Goal: Task Accomplishment & Management: Manage account settings

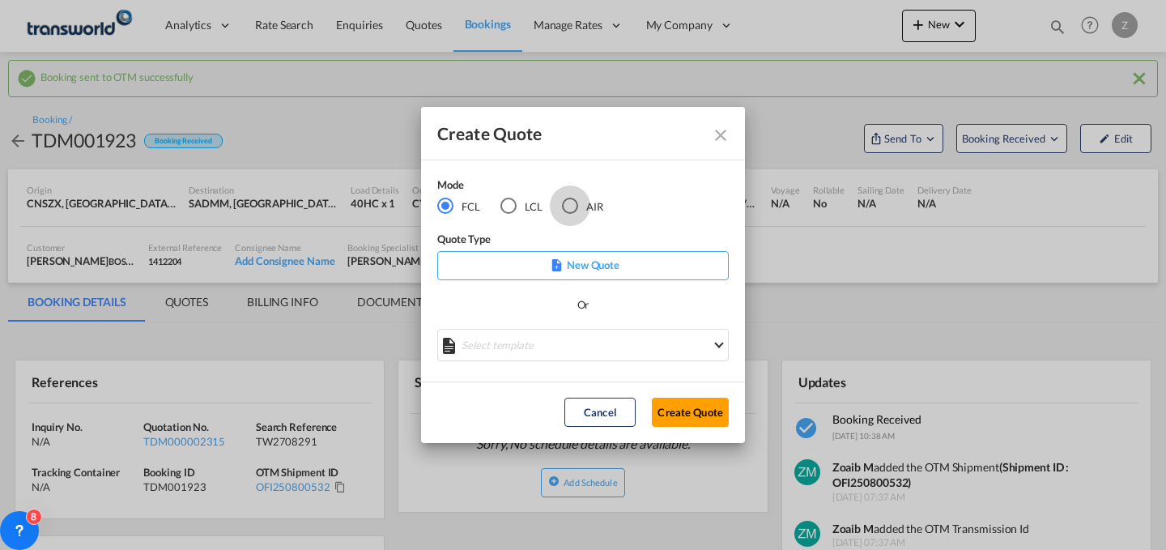
click at [563, 206] on div "AIR" at bounding box center [570, 205] width 16 height 16
click at [686, 407] on button "Create Quote" at bounding box center [690, 411] width 77 height 29
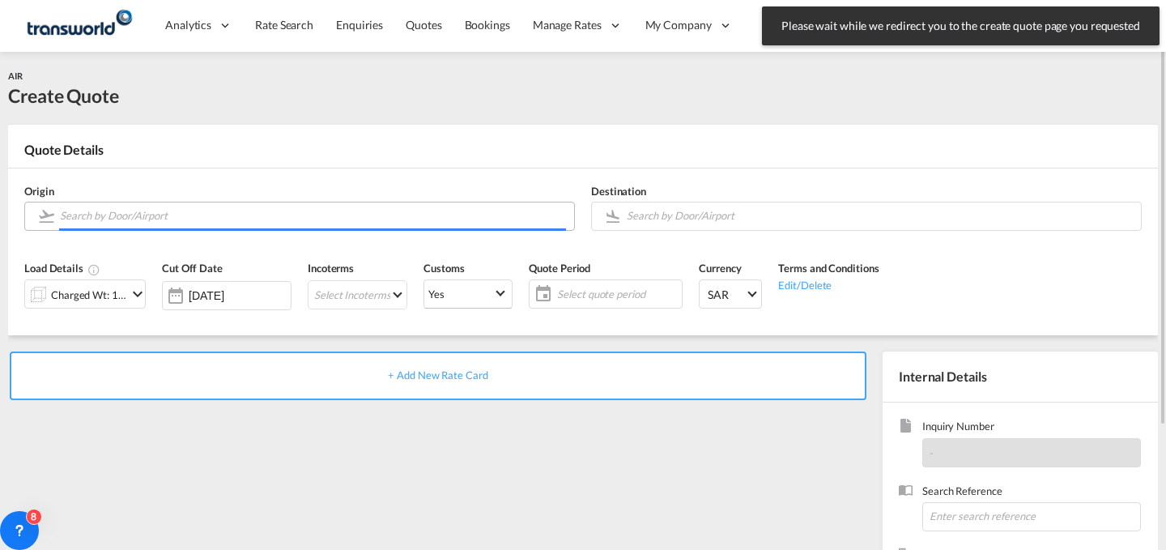
click at [461, 216] on input "Search by Door/Airport" at bounding box center [313, 216] width 506 height 28
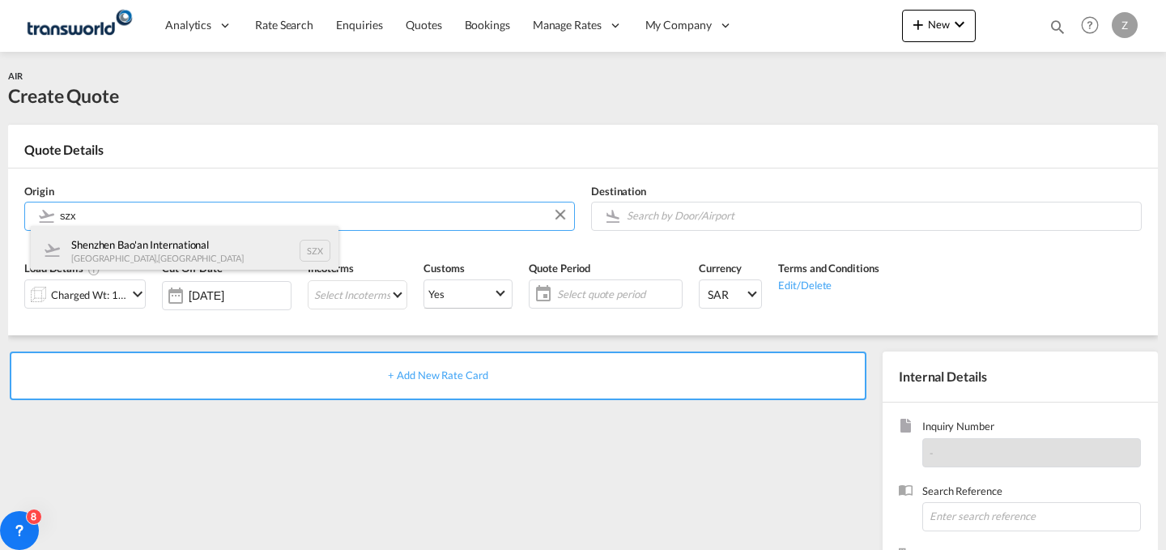
click at [161, 255] on div "Shenzhen Bao'an International [GEOGRAPHIC_DATA] , [GEOGRAPHIC_DATA] SZX" at bounding box center [185, 250] width 308 height 49
type input "Shenzhen Bao'an International, [GEOGRAPHIC_DATA], SZX"
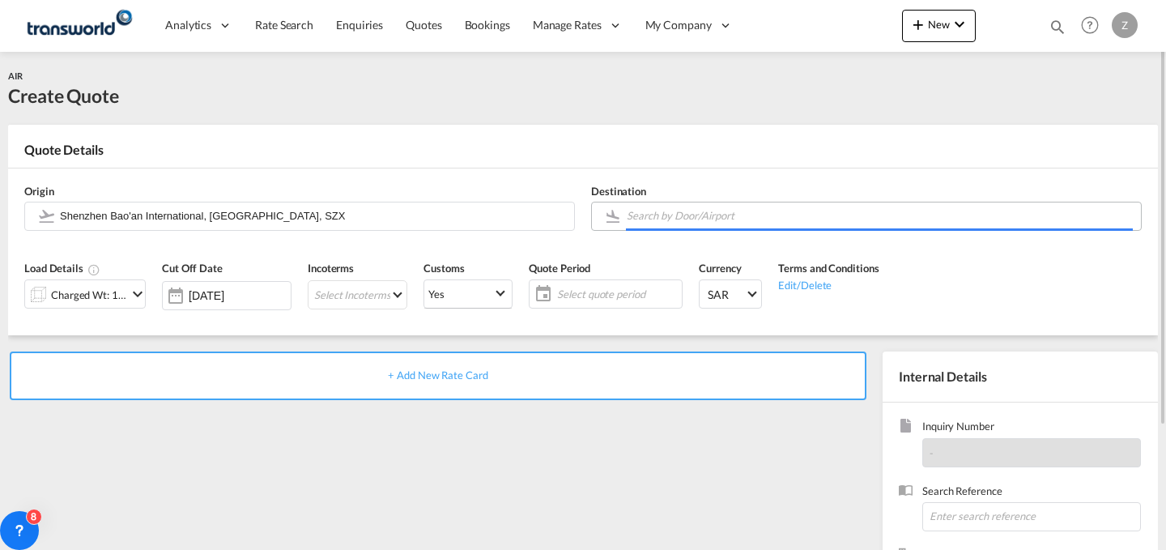
click at [691, 214] on body "Analytics Dashboard Reports Rate Search Enquiries Quotes Bookings" at bounding box center [583, 275] width 1166 height 550
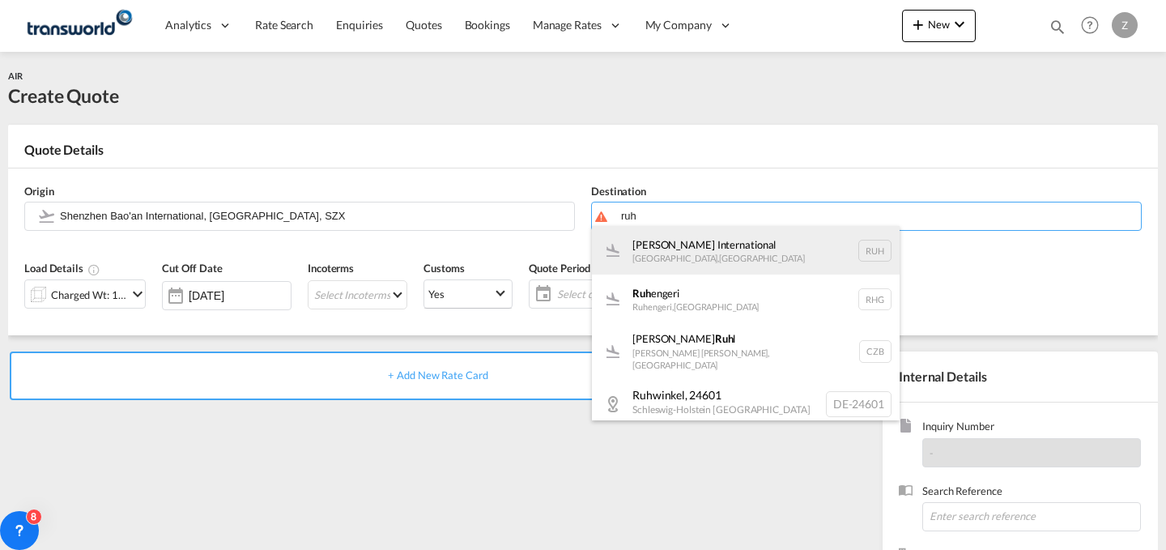
click at [690, 228] on div "[PERSON_NAME] International [GEOGRAPHIC_DATA] , [GEOGRAPHIC_DATA] RUH" at bounding box center [746, 250] width 308 height 49
type input "[PERSON_NAME] International, [GEOGRAPHIC_DATA], RUH"
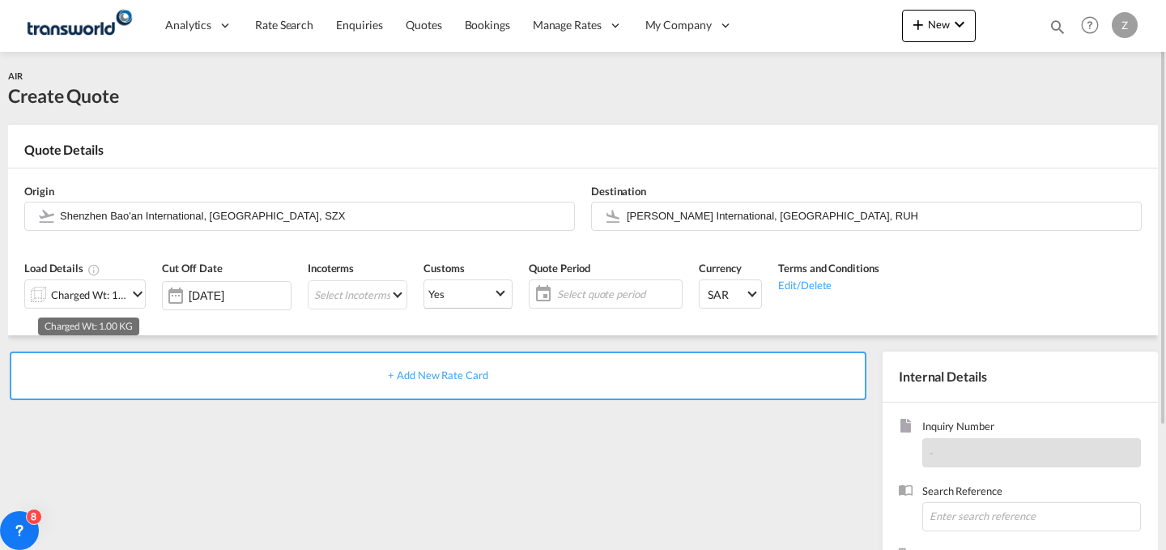
click at [112, 283] on div "Charged Wt: 1.00 KG" at bounding box center [89, 294] width 76 height 23
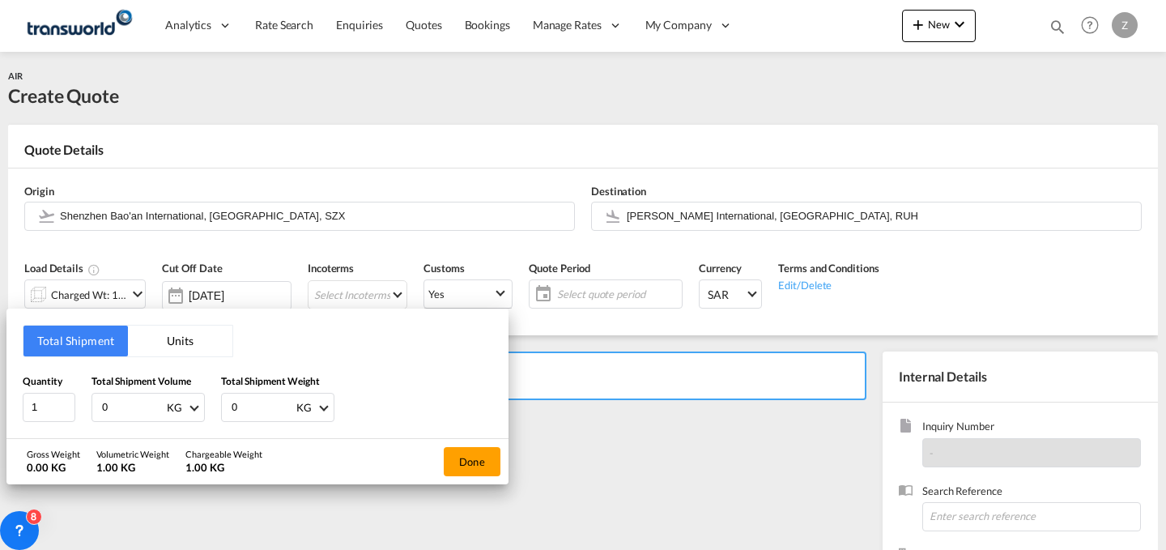
click at [270, 395] on input "0" at bounding box center [262, 407] width 65 height 28
type input "201"
click at [134, 397] on input "0" at bounding box center [132, 407] width 65 height 28
type input "201"
click at [474, 465] on button "Done" at bounding box center [472, 461] width 57 height 29
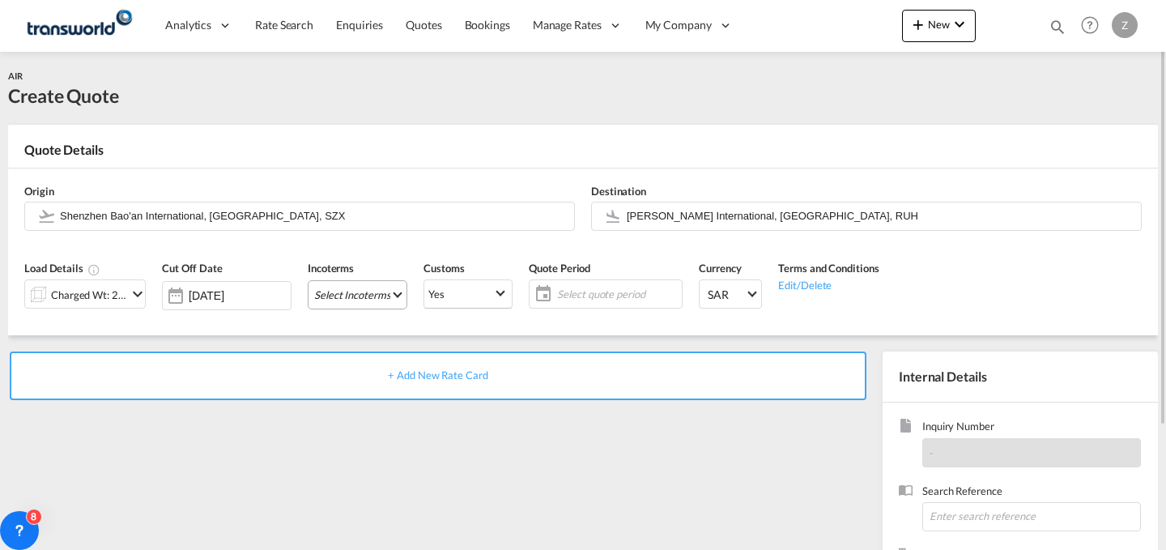
click at [371, 302] on md-select "Select Incoterms FCA - import Free Carrier FAS - export Free Alongside Ship DPU…" at bounding box center [358, 294] width 100 height 29
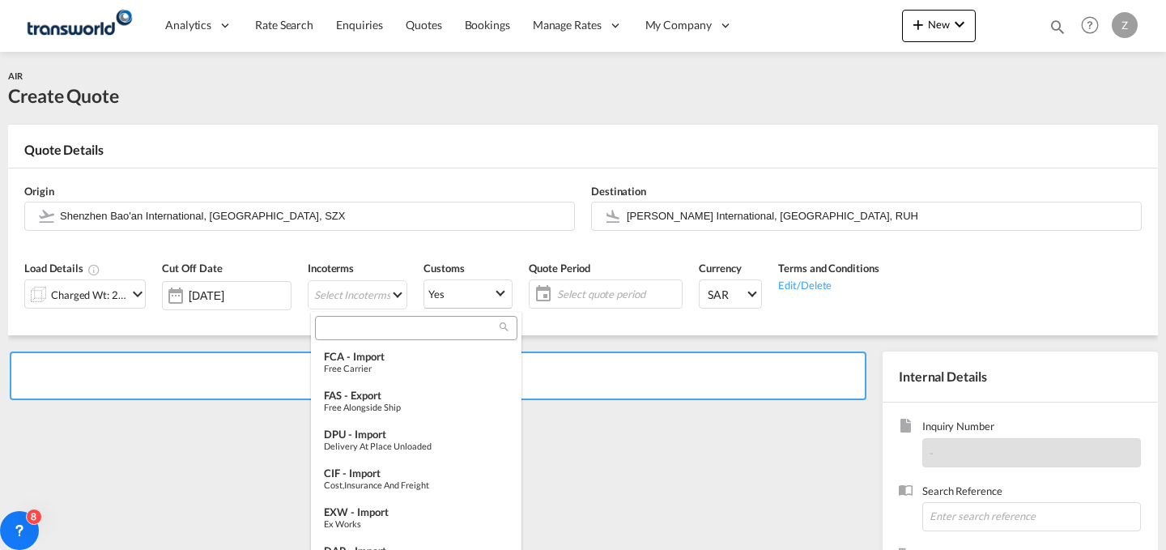
click at [418, 325] on input "search" at bounding box center [410, 328] width 180 height 15
type input "a"
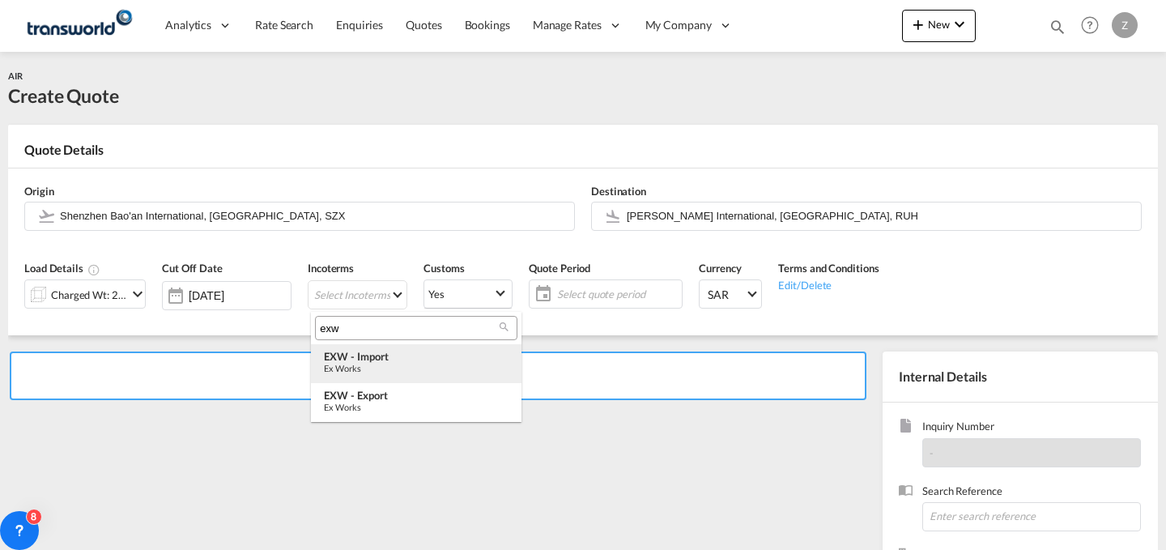
type input "exw"
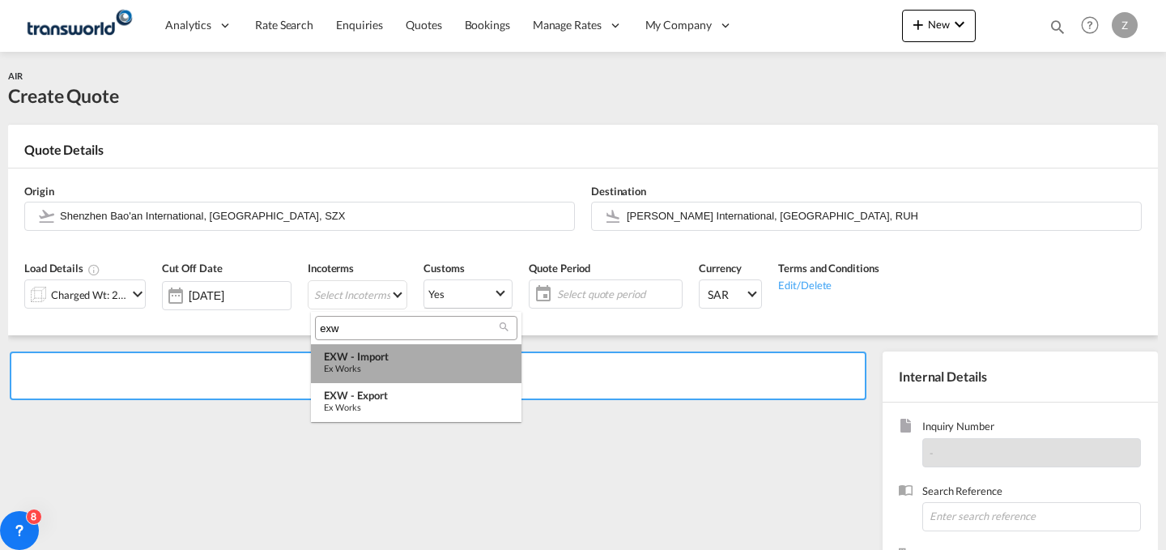
click at [397, 368] on div "Ex Works" at bounding box center [416, 368] width 185 height 11
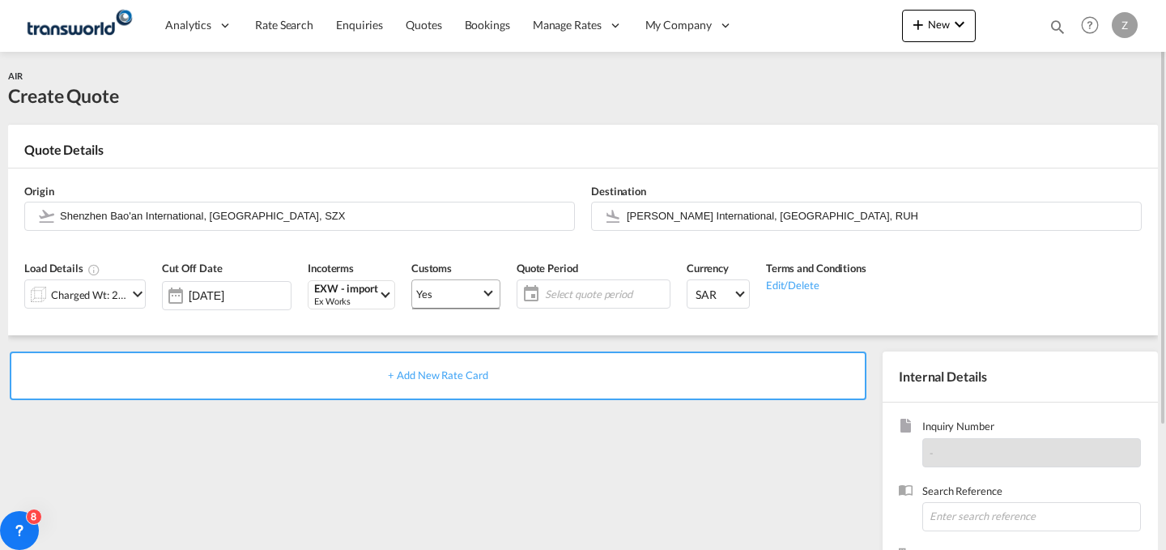
click at [457, 296] on span "Yes" at bounding box center [448, 294] width 65 height 15
click at [461, 344] on md-option "No" at bounding box center [457, 332] width 113 height 39
click at [481, 292] on span "Yes" at bounding box center [448, 294] width 65 height 15
click at [461, 322] on md-option "No" at bounding box center [457, 332] width 113 height 39
click at [554, 291] on span "Select quote period" at bounding box center [605, 294] width 121 height 15
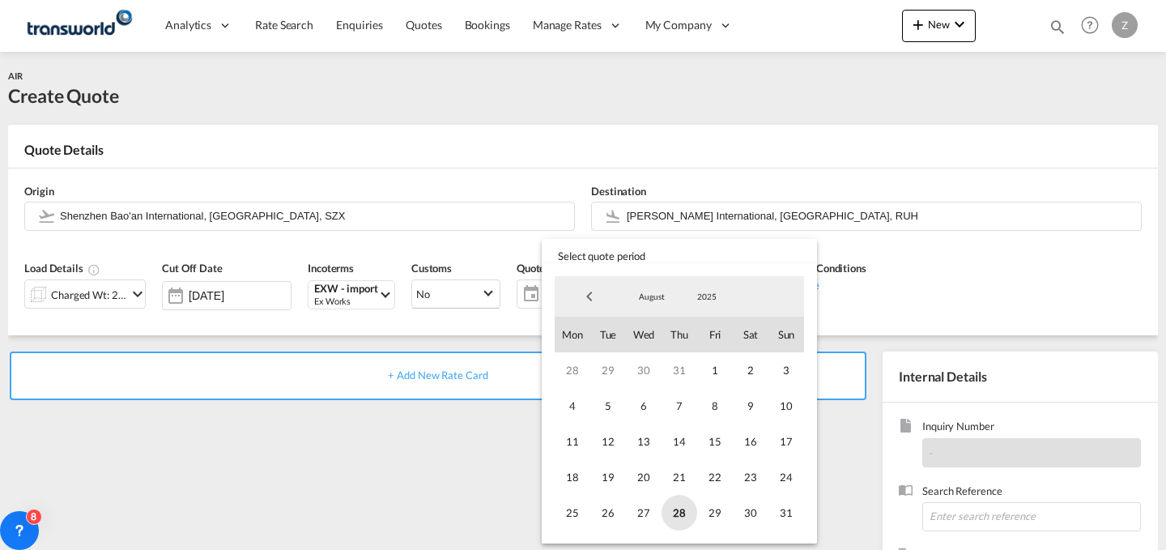
click at [685, 497] on span "28" at bounding box center [679, 513] width 36 height 36
click at [793, 508] on span "31" at bounding box center [786, 513] width 36 height 36
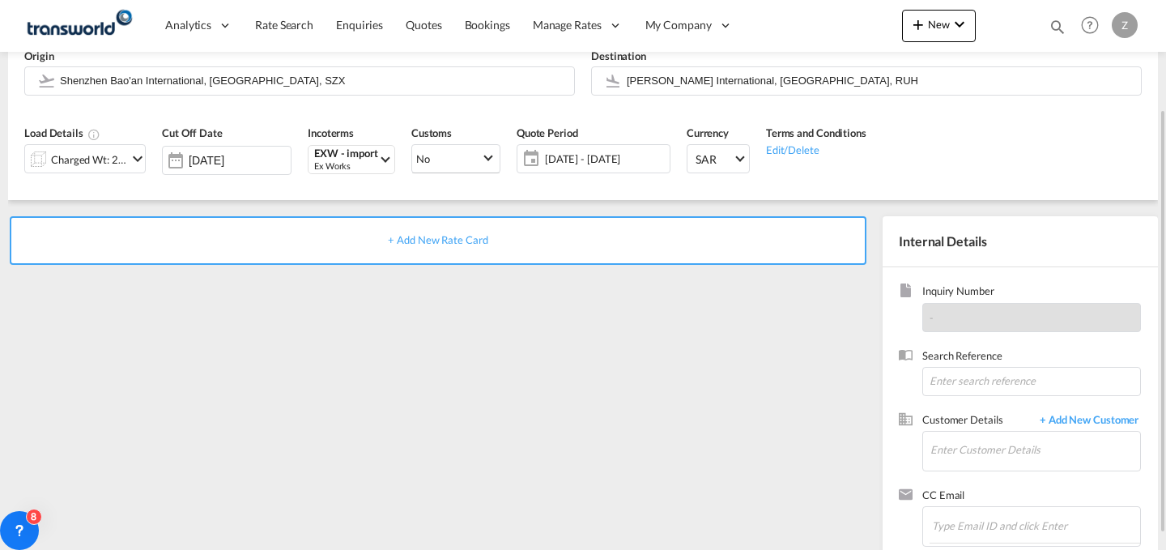
scroll to position [141, 0]
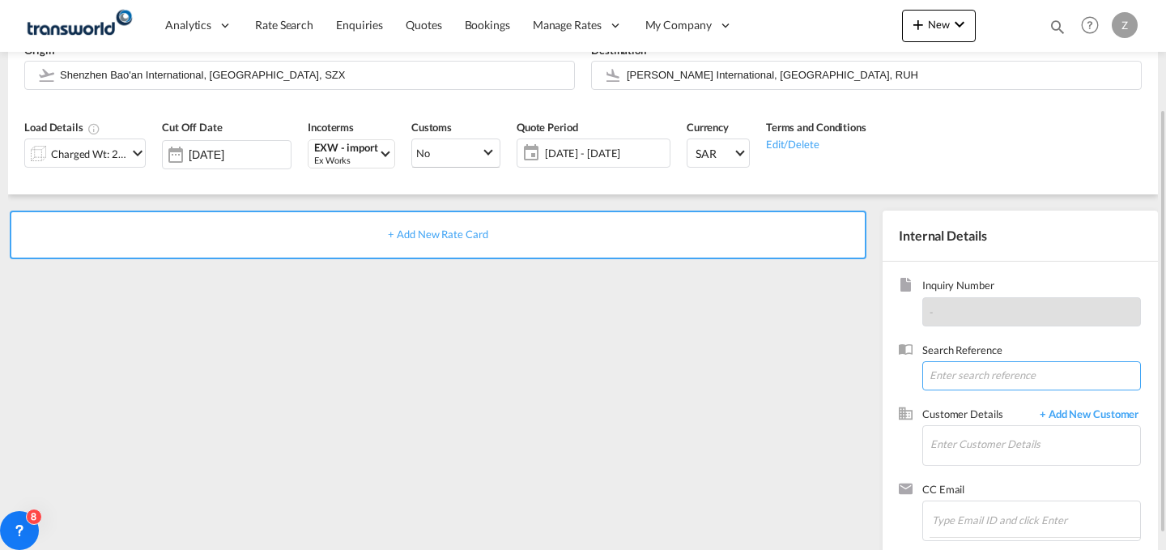
click at [974, 384] on input at bounding box center [1031, 375] width 219 height 29
type input "W"
paste input "TW2008213"
type input "TW2008213"
click at [966, 439] on input "Enter Customer Details" at bounding box center [1035, 444] width 210 height 36
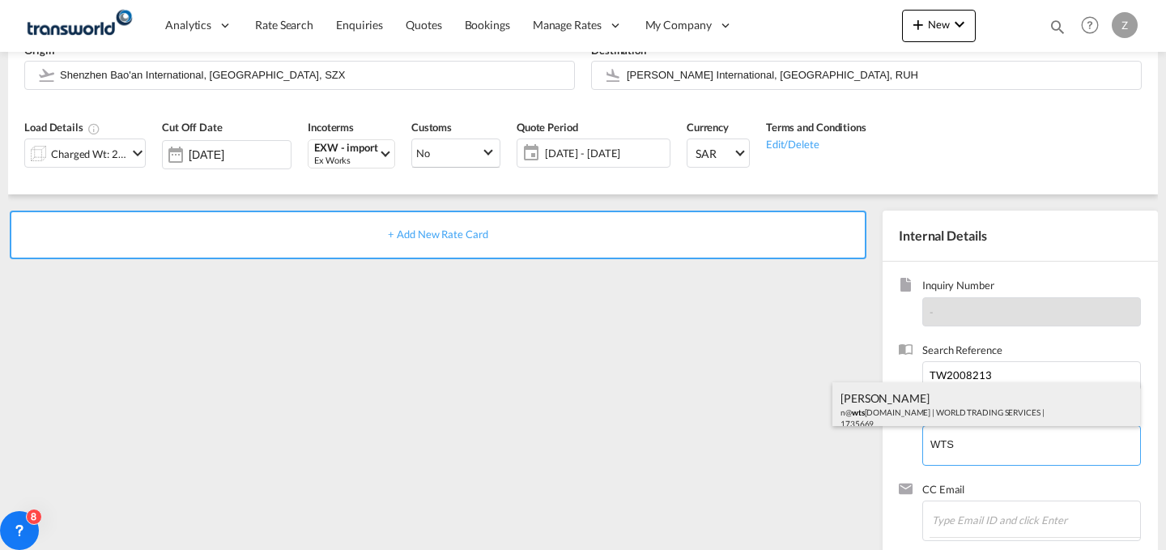
click at [955, 411] on div "[PERSON_NAME] n@ wts [DOMAIN_NAME] | WORLD TRADING SERVICES | 1735669" at bounding box center [986, 409] width 308 height 55
type input "WORLD TRADING SERVICES, [PERSON_NAME], n@[DOMAIN_NAME]"
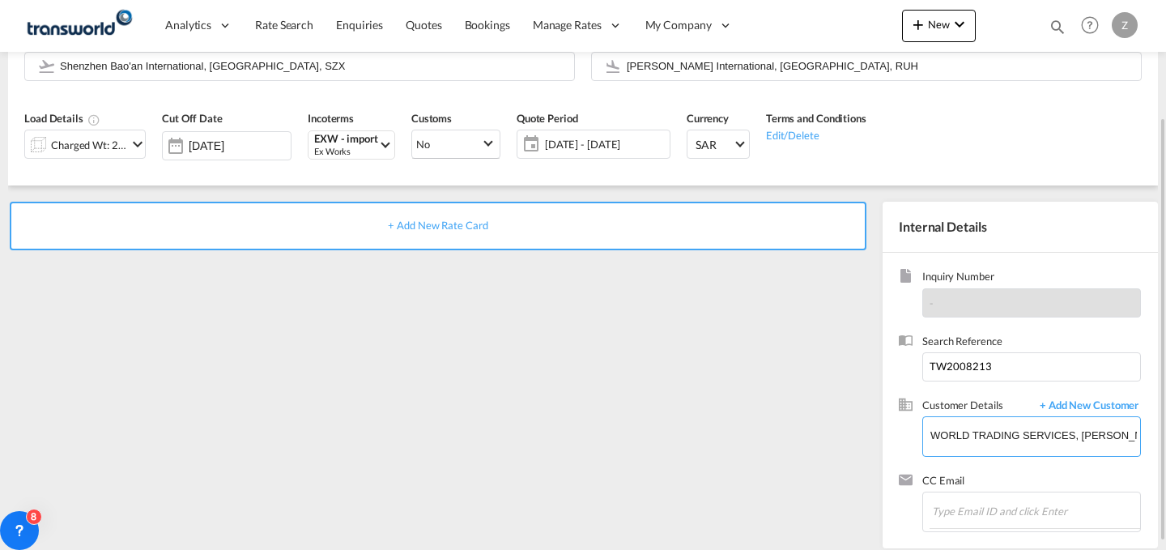
scroll to position [151, 0]
click at [764, 216] on div "+ Add New Rate Card" at bounding box center [438, 225] width 856 height 49
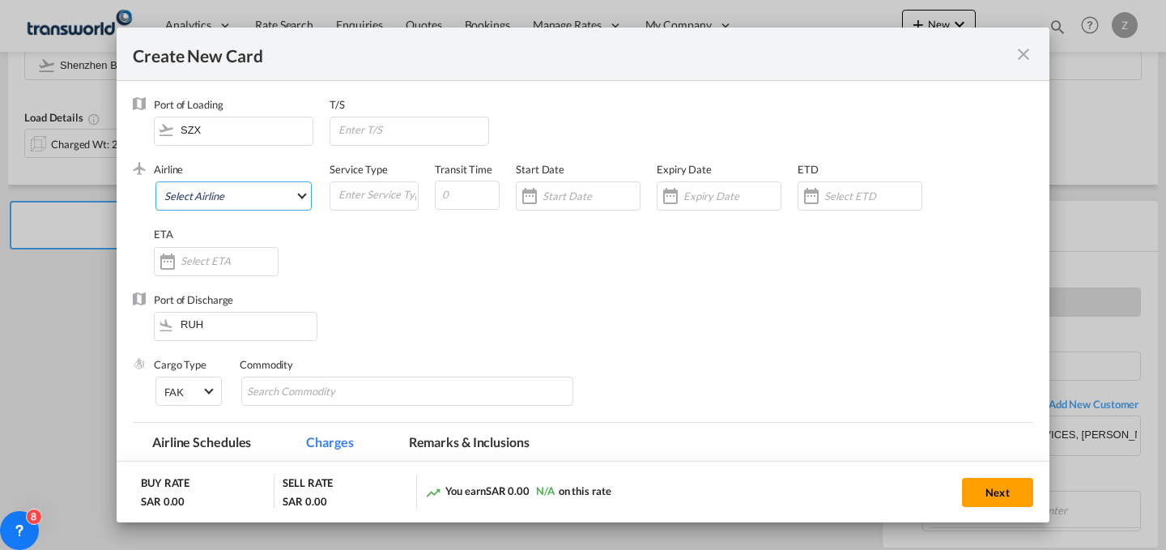
click at [284, 193] on md-select "Select Airline AIR EXPRESS S.A. (1166- / -) CMA CGM Air Cargo (1140-2C / -) DDW…" at bounding box center [233, 195] width 156 height 29
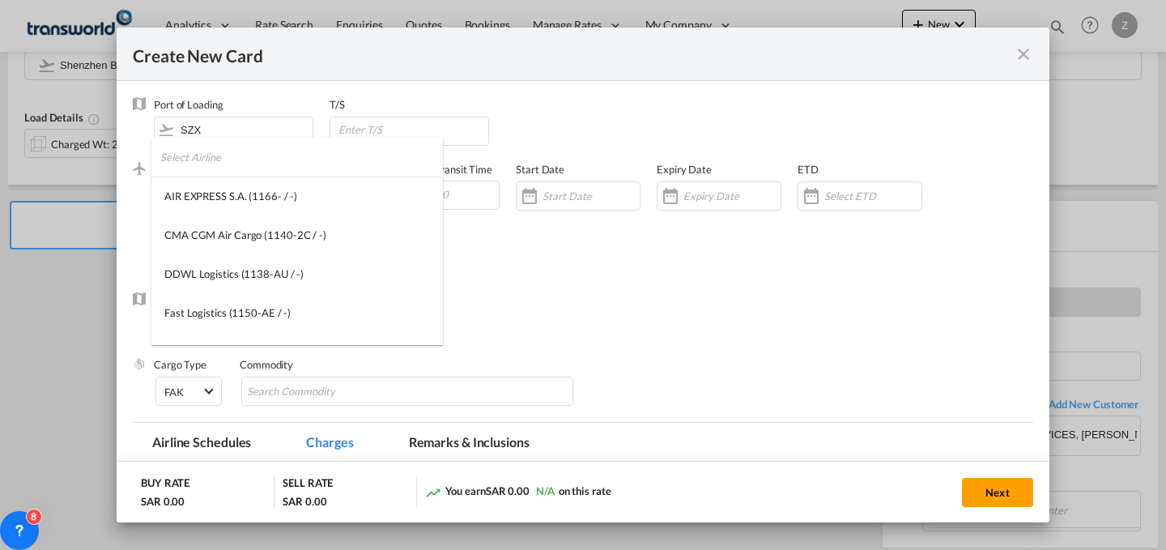
click at [282, 171] on input "search" at bounding box center [301, 157] width 282 height 39
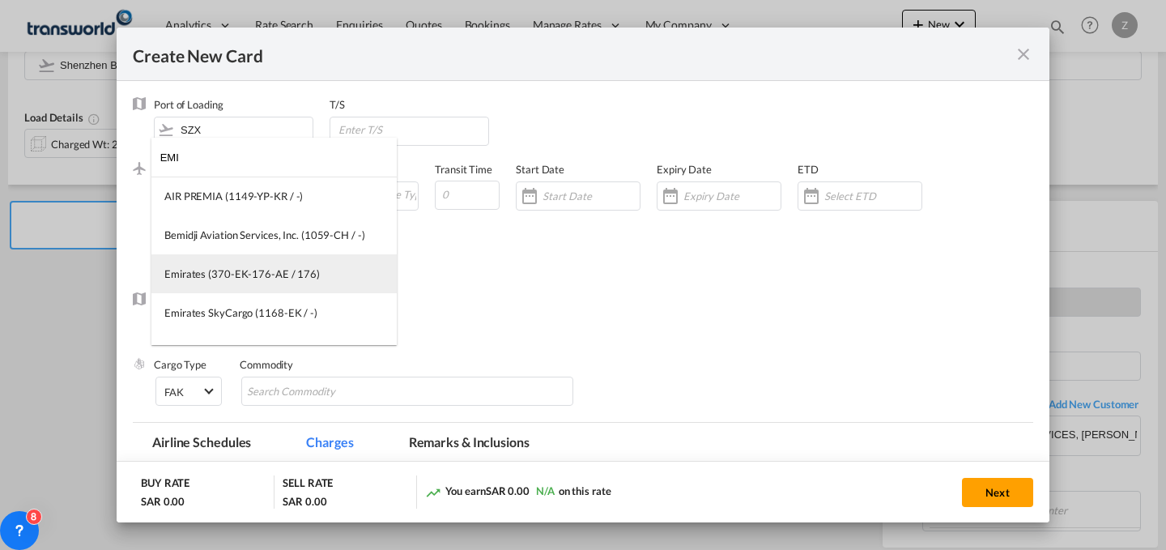
type input "EMI"
click at [237, 257] on md-option "Emirates (370-EK-176-AE / 176)" at bounding box center [273, 273] width 245 height 39
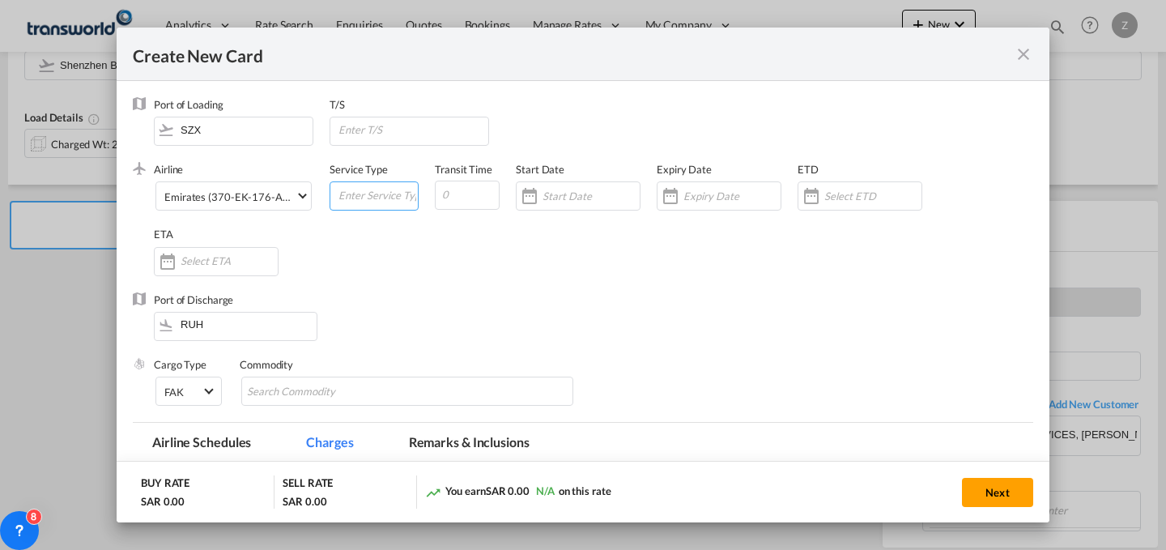
click at [376, 199] on input "Create New Card ..." at bounding box center [377, 194] width 81 height 24
type input "AIR"
type input "2"
click at [622, 197] on input "Create New Card ..." at bounding box center [590, 195] width 97 height 13
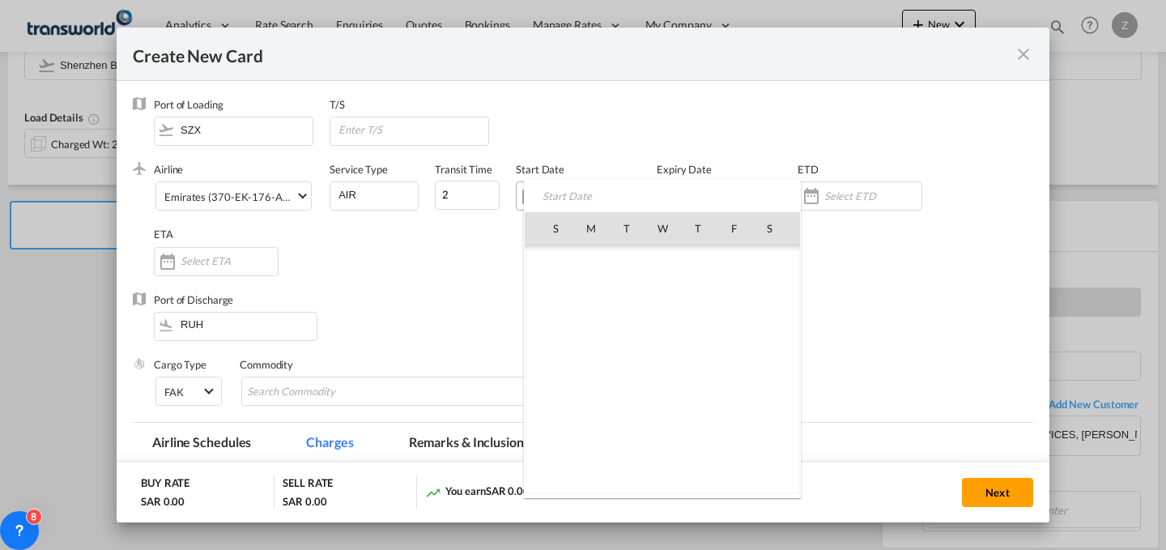
scroll to position [374720, 0]
click at [692, 394] on span "28" at bounding box center [698, 406] width 34 height 34
type input "[DATE]"
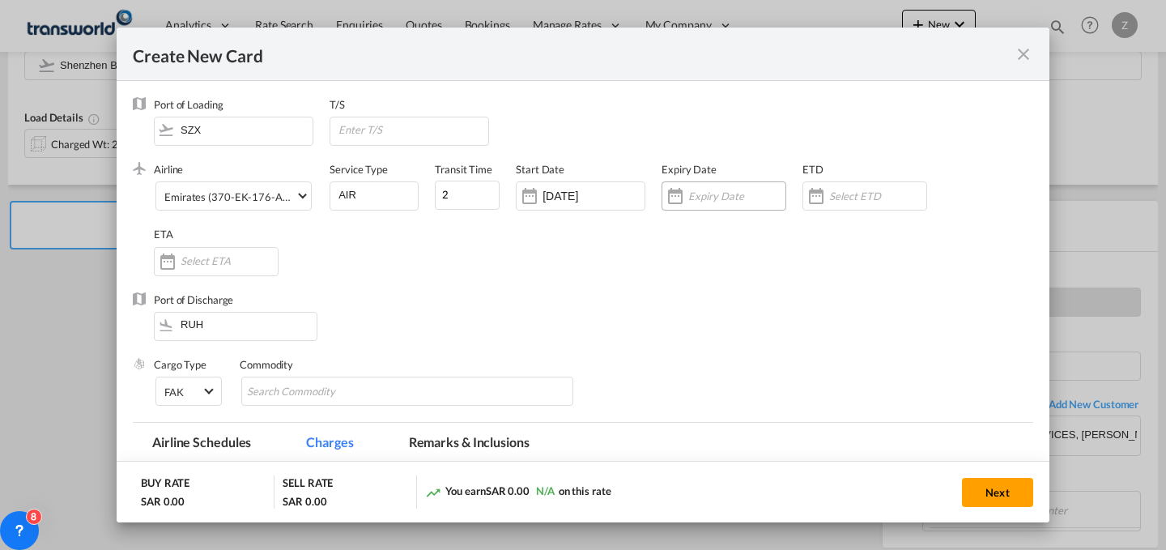
click at [711, 197] on input "Create New Card ..." at bounding box center [736, 195] width 97 height 13
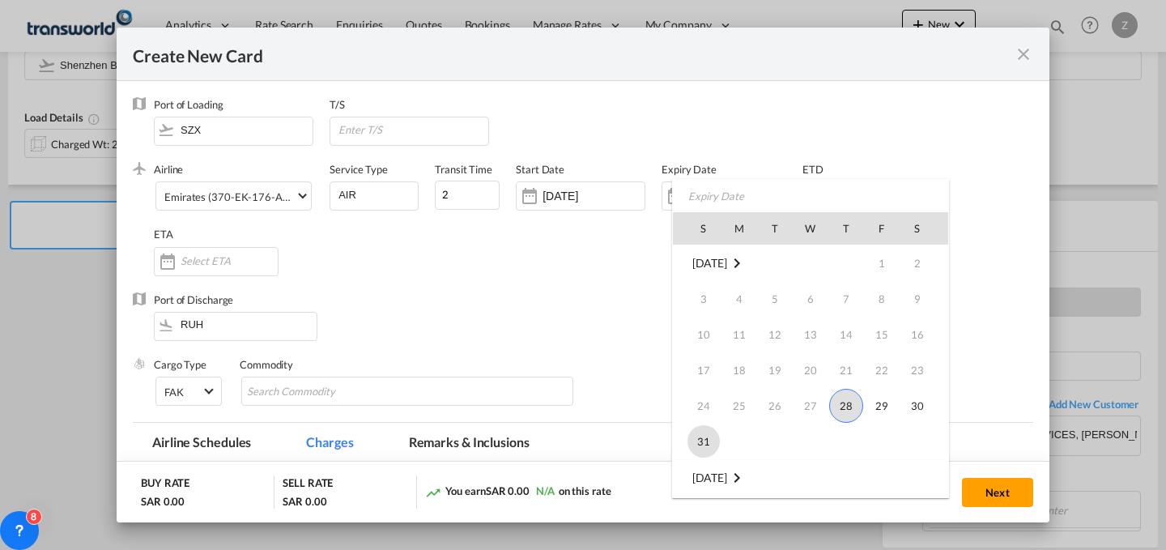
click at [699, 431] on span "31" at bounding box center [703, 441] width 32 height 32
type input "[DATE]"
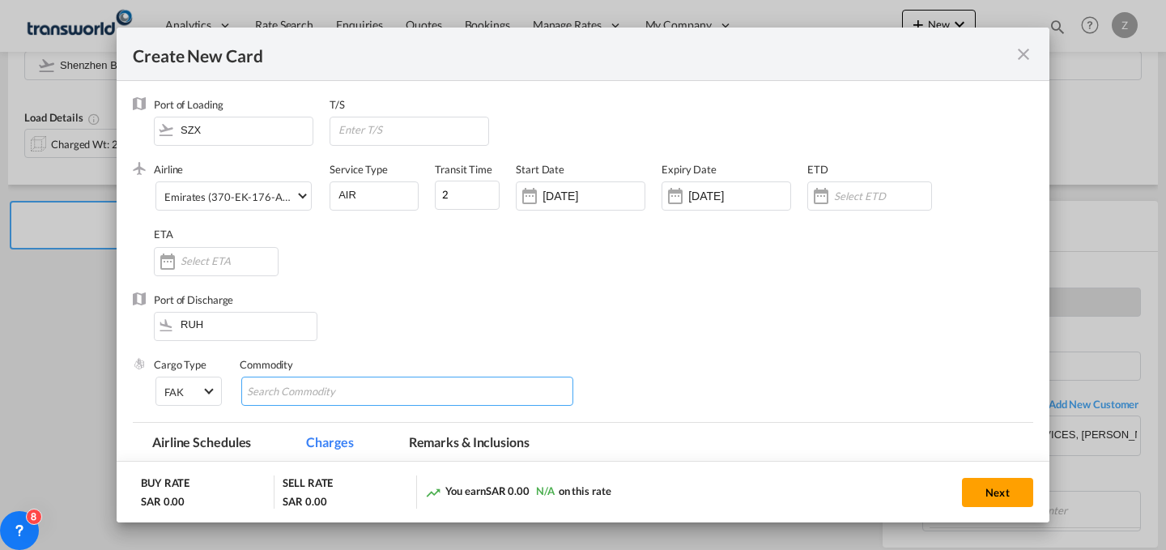
click at [282, 395] on input "Chips input." at bounding box center [321, 392] width 148 height 26
type input "GC"
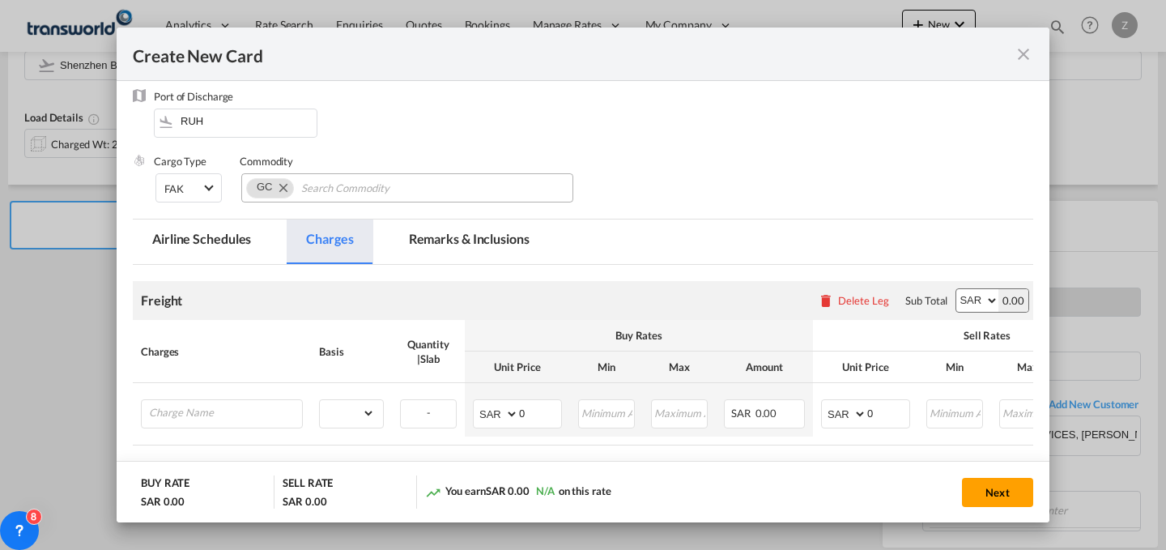
scroll to position [205, 0]
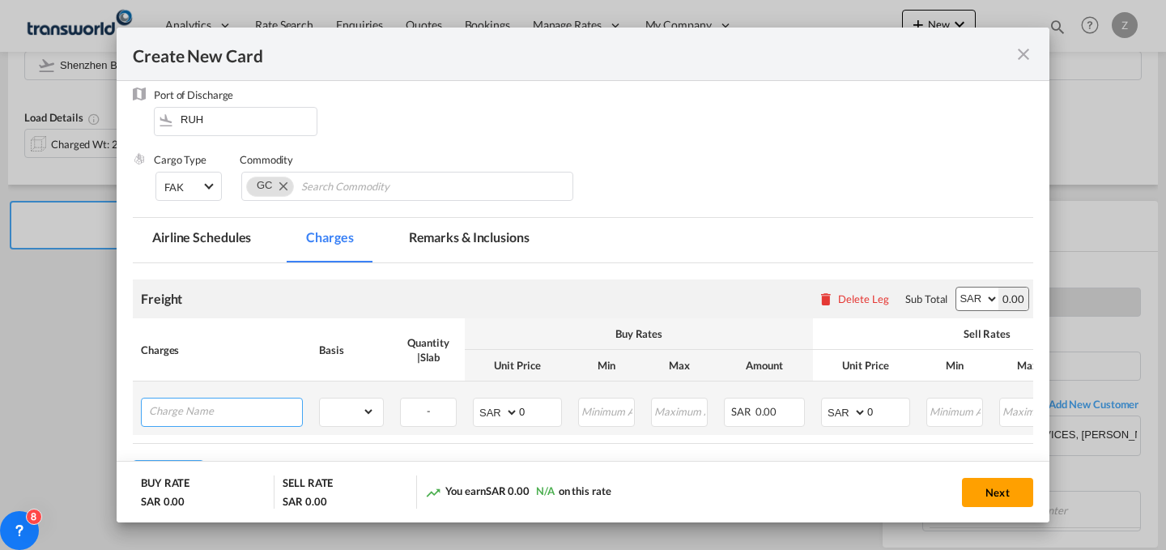
click at [274, 412] on input "Charge Name" at bounding box center [225, 410] width 153 height 24
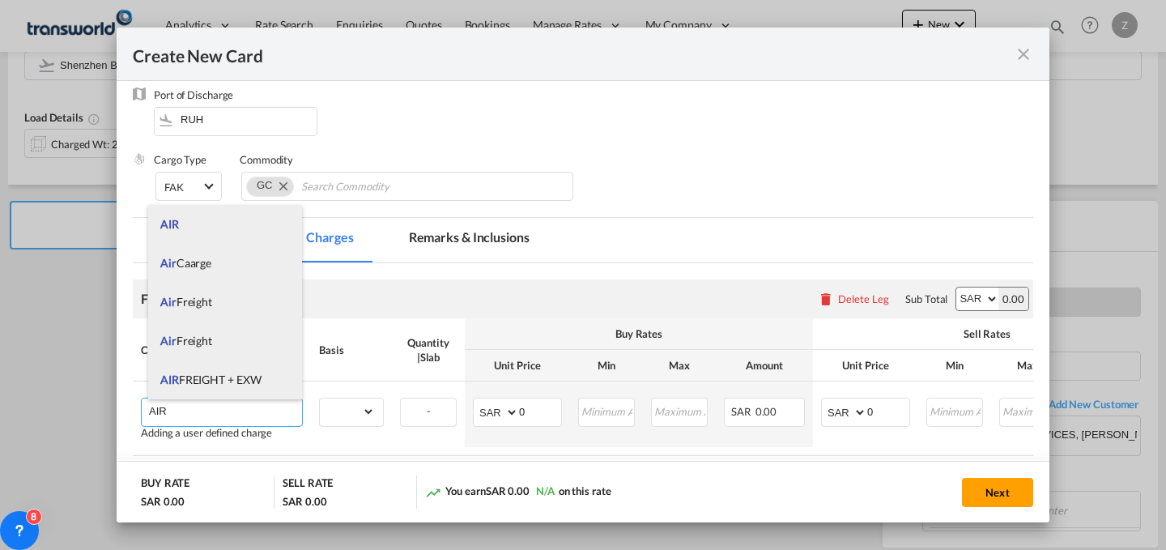
click at [247, 369] on li "AIR FREIGHT + EXW" at bounding box center [225, 379] width 154 height 39
type input "AIR FREIGHT + EXW"
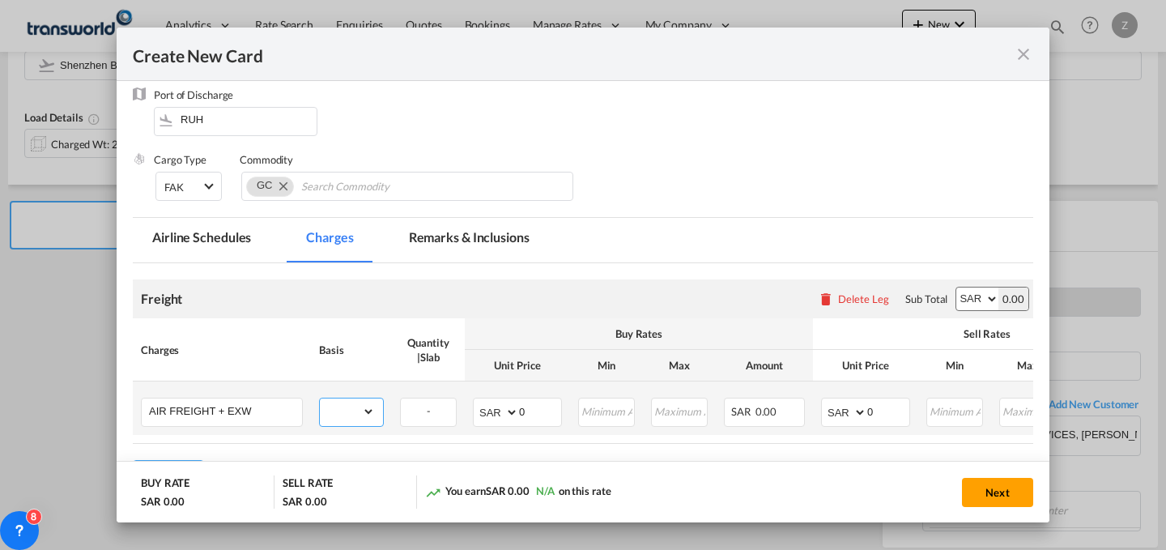
click at [351, 409] on select "gross_weight volumetric_weight per_shipment per_bl per_km % on air freight per_…" at bounding box center [347, 411] width 55 height 26
select select "per_shipment"
click at [320, 398] on select "gross_weight volumetric_weight per_shipment per_bl per_km % on air freight per_…" at bounding box center [347, 411] width 55 height 26
click at [956, 291] on select "AED AFN ALL AMD ANG AOA ARS AUD AWG AZN BAM BBD BDT BGN BHD BIF BMD BND [PERSON…" at bounding box center [977, 298] width 42 height 23
select select "string:USD"
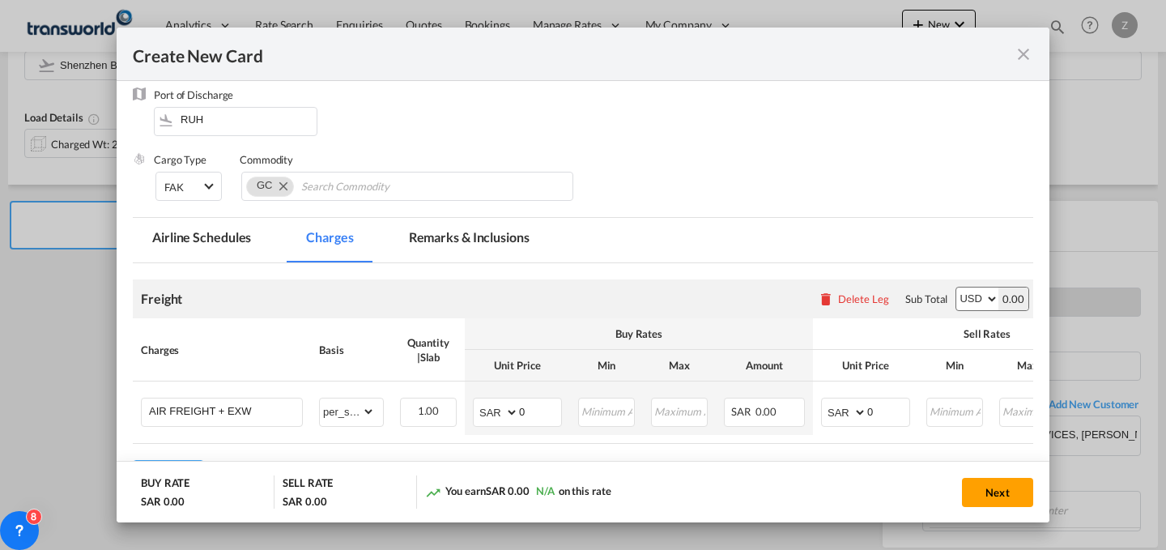
click at [956, 287] on select "AED AFN ALL AMD ANG AOA ARS AUD AWG AZN BAM BBD BDT BGN BHD BIF BMD BND [PERSON…" at bounding box center [977, 298] width 42 height 23
click at [503, 408] on select "AED AFN ALL AMD ANG AOA ARS AUD AWG AZN BAM BBD BDT BGN BHD BIF BMD BND [PERSON…" at bounding box center [497, 412] width 42 height 23
select select "string:USD"
click at [476, 401] on select "AED AFN ALL AMD ANG AOA ARS AUD AWG AZN BAM BBD BDT BGN BHD BIF BMD BND [PERSON…" at bounding box center [497, 412] width 42 height 23
click at [533, 410] on input "0" at bounding box center [540, 410] width 42 height 24
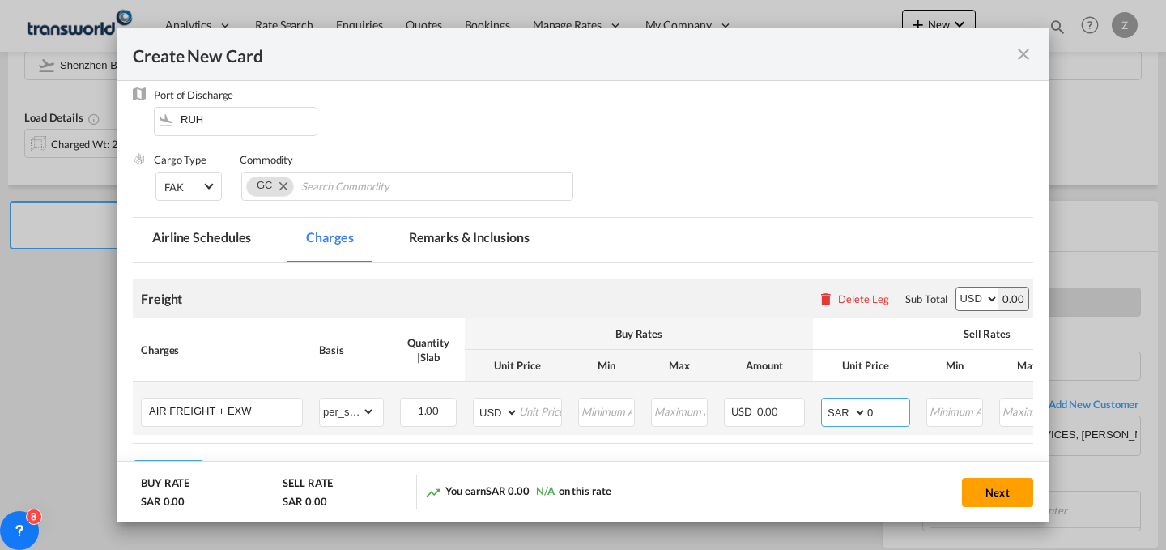
click at [887, 409] on input "0" at bounding box center [888, 410] width 42 height 24
click at [843, 413] on select "AED AFN ALL AMD ANG AOA ARS AUD AWG AZN BAM BBD BDT BGN BHD BIF BMD BND [PERSON…" at bounding box center [845, 412] width 42 height 23
select select "string:USD"
click at [824, 401] on select "AED AFN ALL AMD ANG AOA ARS AUD AWG AZN BAM BBD BDT BGN BHD BIF BMD BND [PERSON…" at bounding box center [845, 412] width 42 height 23
click at [892, 410] on input "0" at bounding box center [888, 410] width 42 height 24
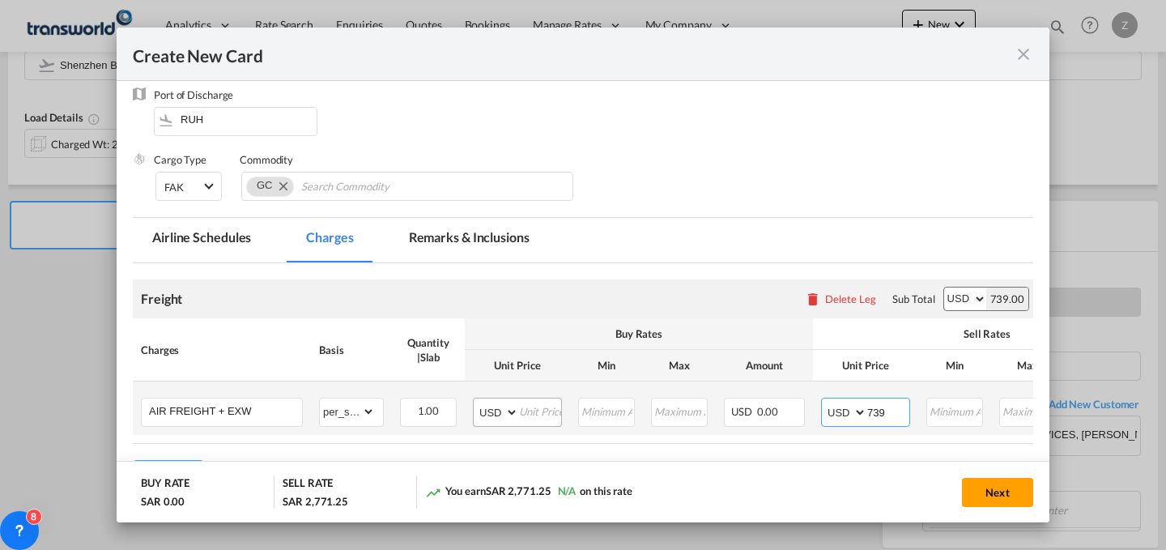
type input "739"
click at [530, 403] on input "Create New Card ..." at bounding box center [540, 410] width 42 height 24
click at [538, 419] on input "Create New Card ..." at bounding box center [540, 410] width 42 height 24
type input "580"
click at [979, 491] on button "Next" at bounding box center [997, 492] width 71 height 29
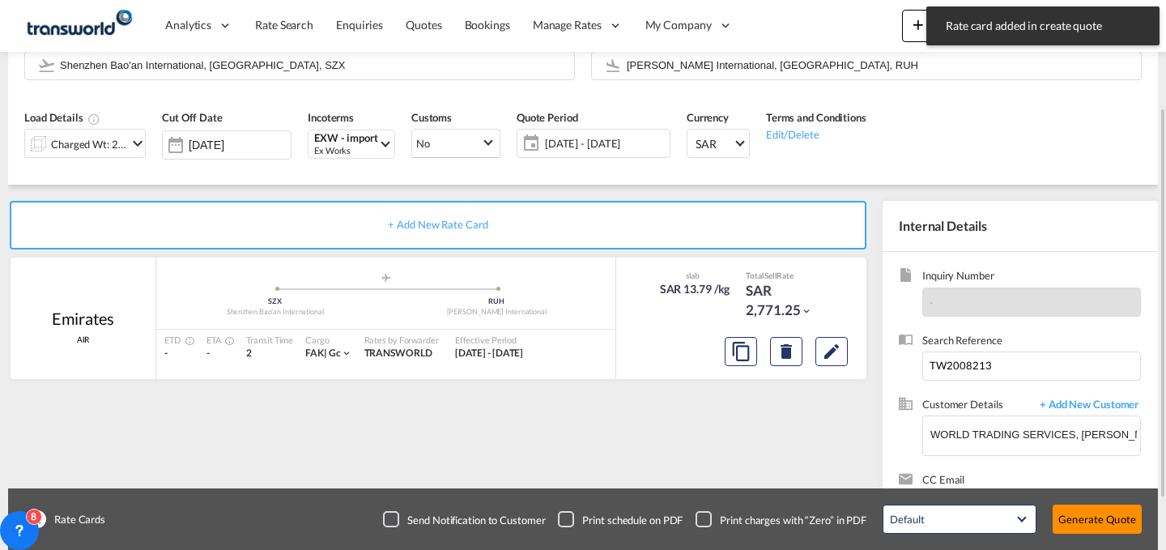
click at [1094, 518] on button "Generate Quote" at bounding box center [1096, 518] width 89 height 29
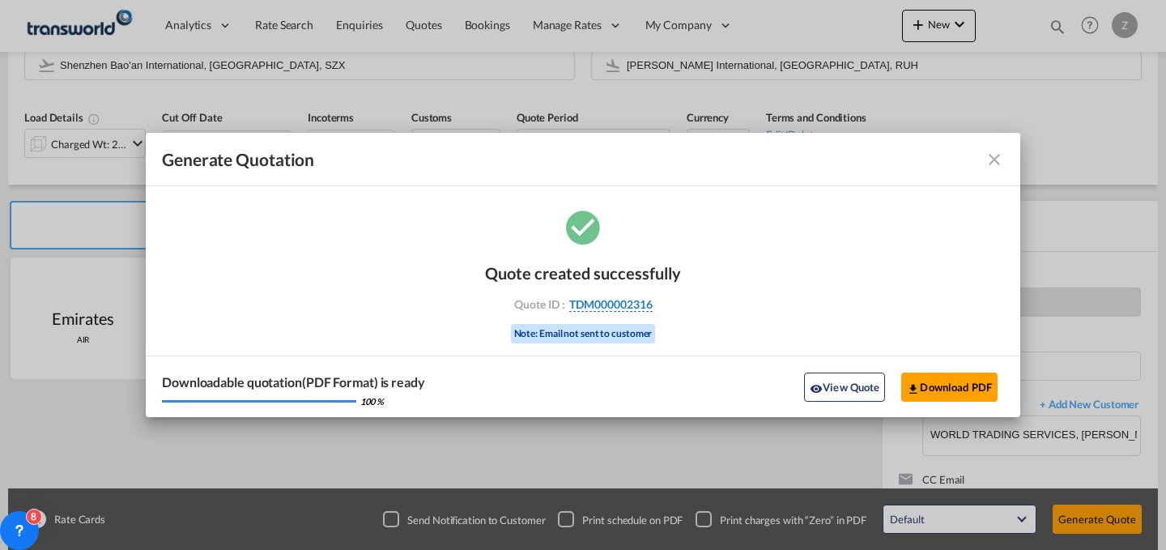
click at [628, 303] on span "TDM000002316" at bounding box center [610, 304] width 83 height 15
click at [628, 303] on div "Quote created successfully Quote ID : TDM000002316 Note: Email not sent to cust…" at bounding box center [583, 301] width 196 height 109
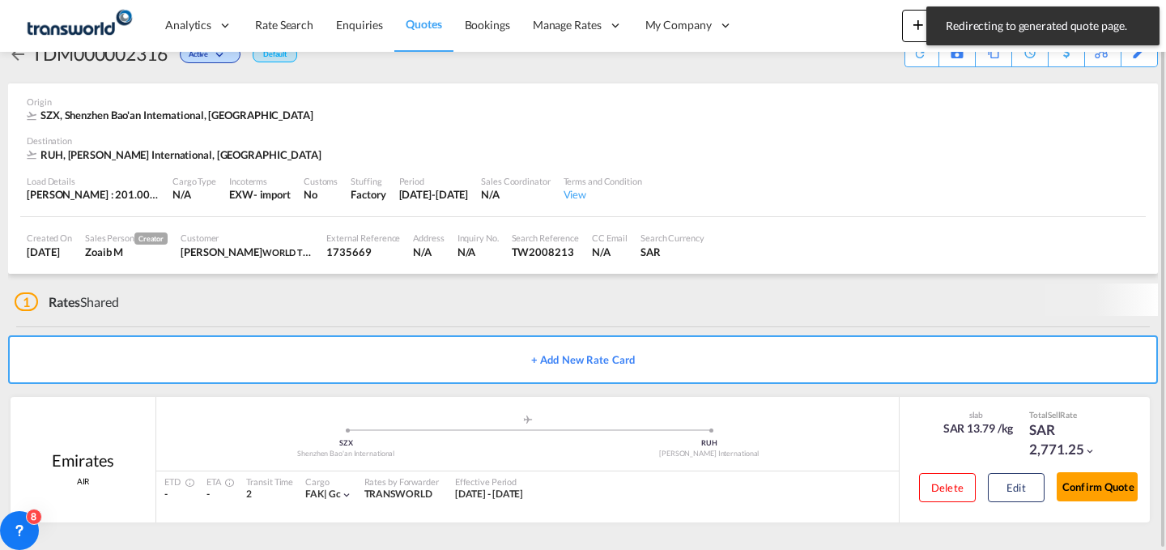
scroll to position [31, 0]
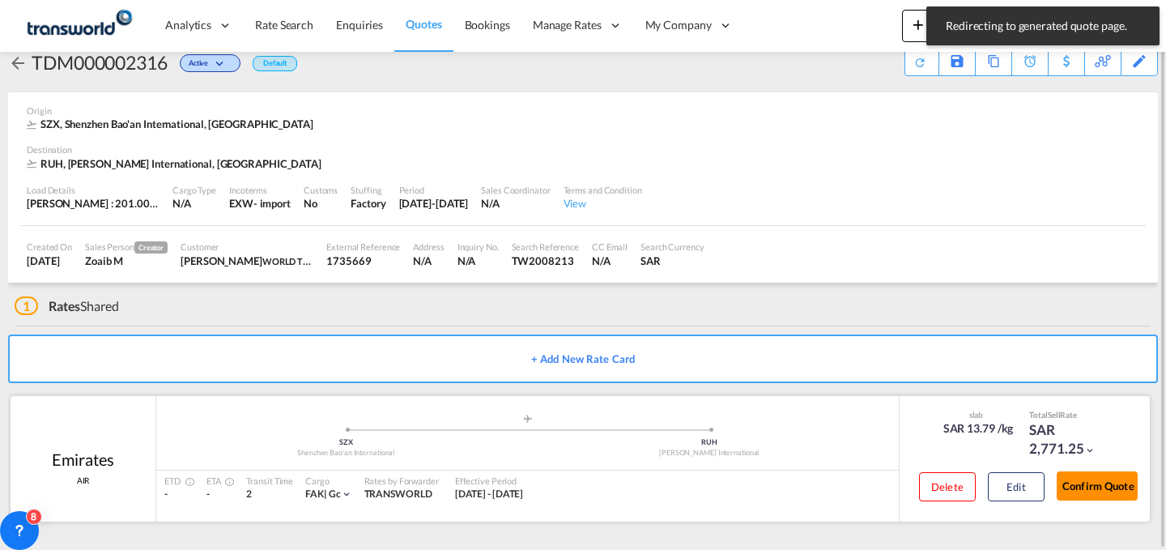
click at [1087, 490] on button "Confirm Quote" at bounding box center [1096, 485] width 81 height 29
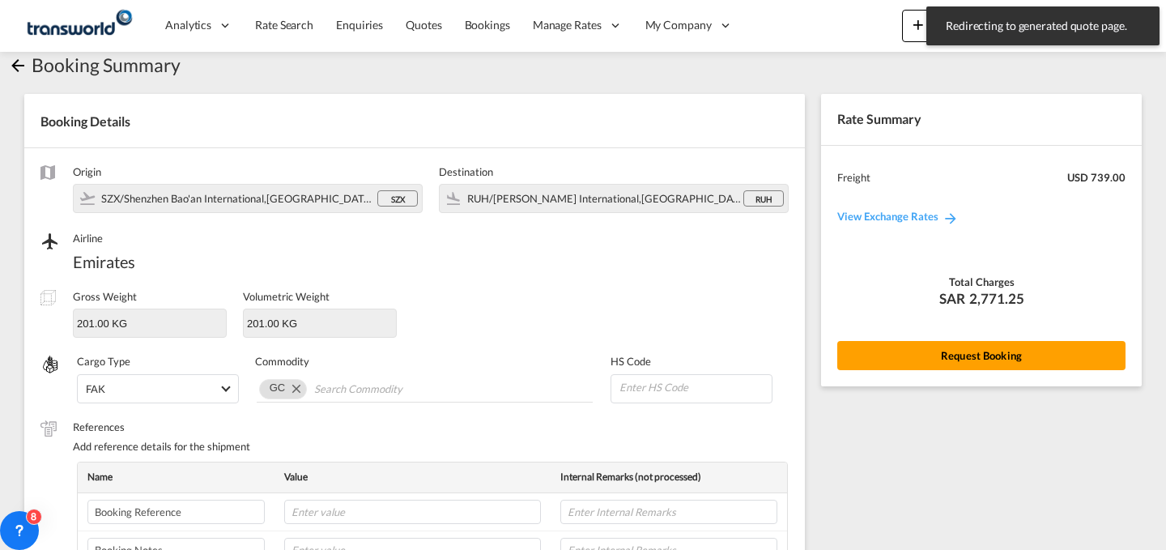
scroll to position [539, 0]
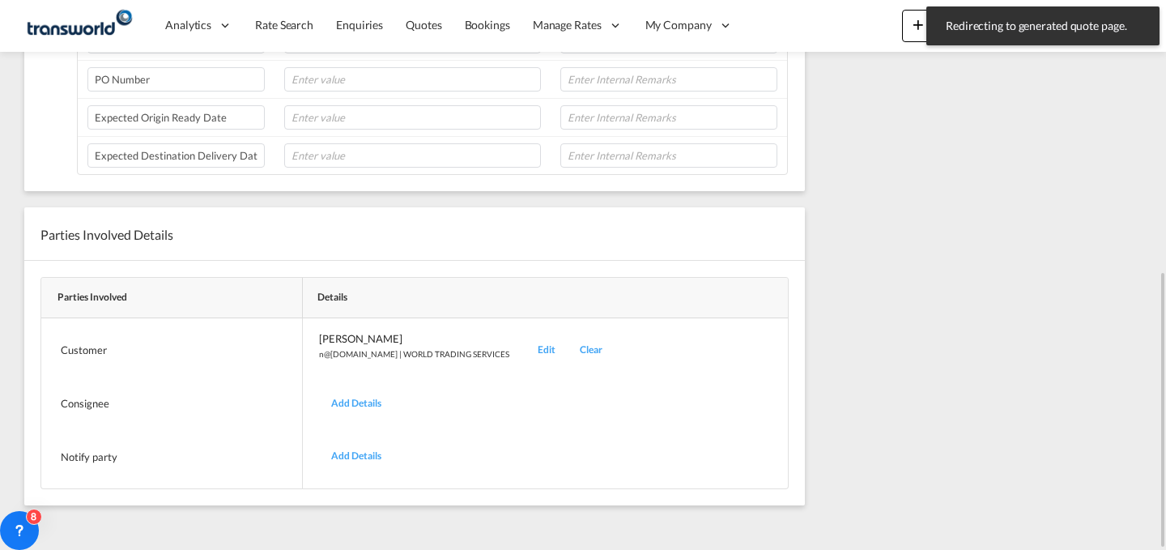
click at [525, 359] on div "Edit" at bounding box center [546, 350] width 42 height 38
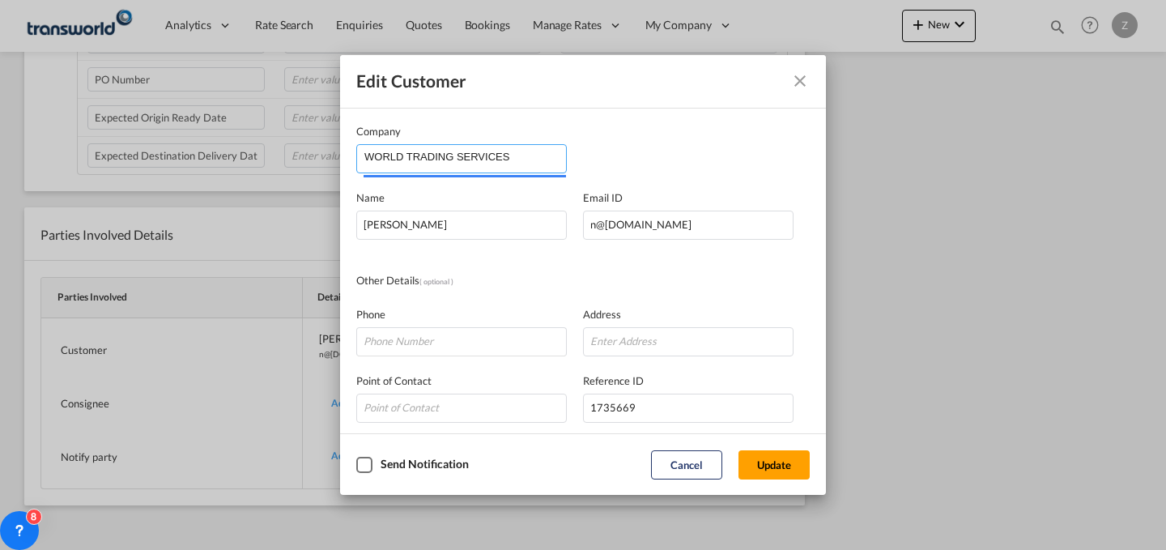
drag, startPoint x: 541, startPoint y: 166, endPoint x: 179, endPoint y: 156, distance: 362.7
click at [179, 156] on div "Edit Customer Company WORLD TRADING SERVICES Name [PERSON_NAME] Email ID [EMAIL…" at bounding box center [583, 275] width 1166 height 550
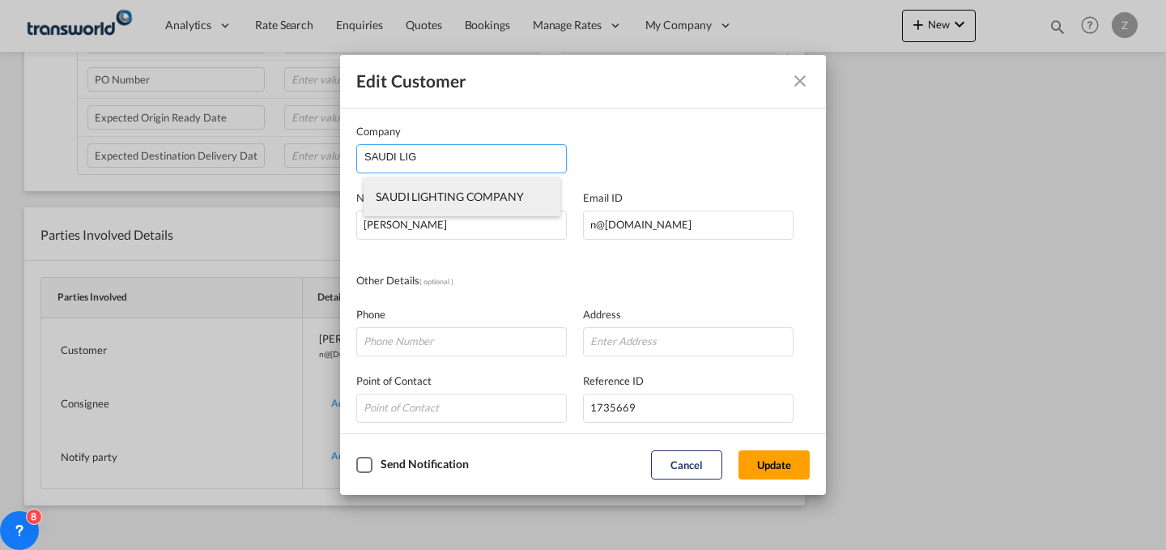
click at [435, 200] on span "SAUDI LIGHTING COMPANY" at bounding box center [450, 196] width 148 height 14
type input "SAUDI LIGHTING COMPANY"
type input "[PERSON_NAME][EMAIL_ADDRESS][PERSON_NAME][DOMAIN_NAME]"
type input "112943333"
type input "1371197"
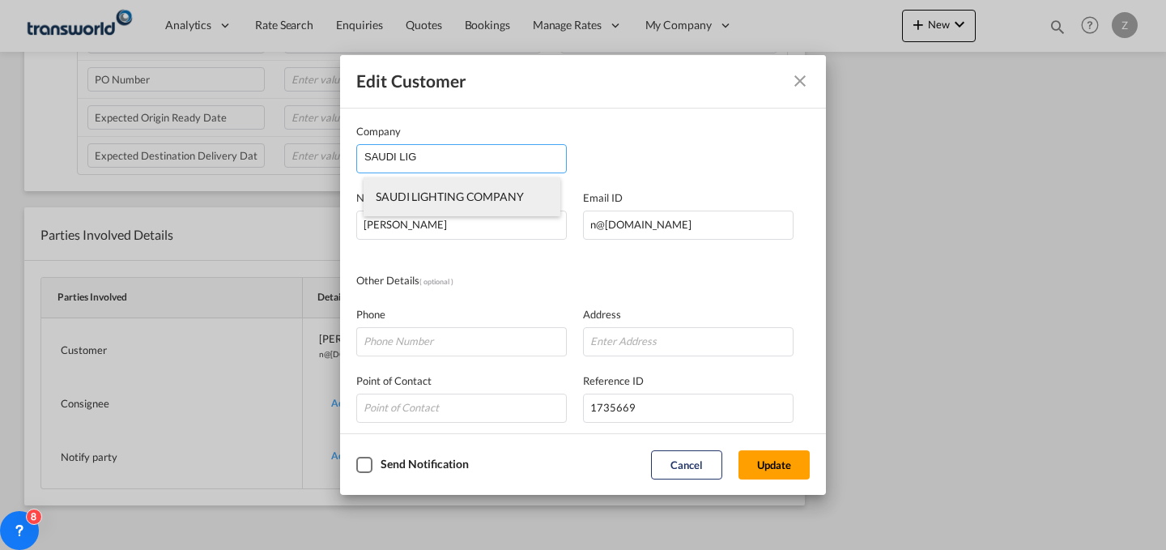
type input "12812"
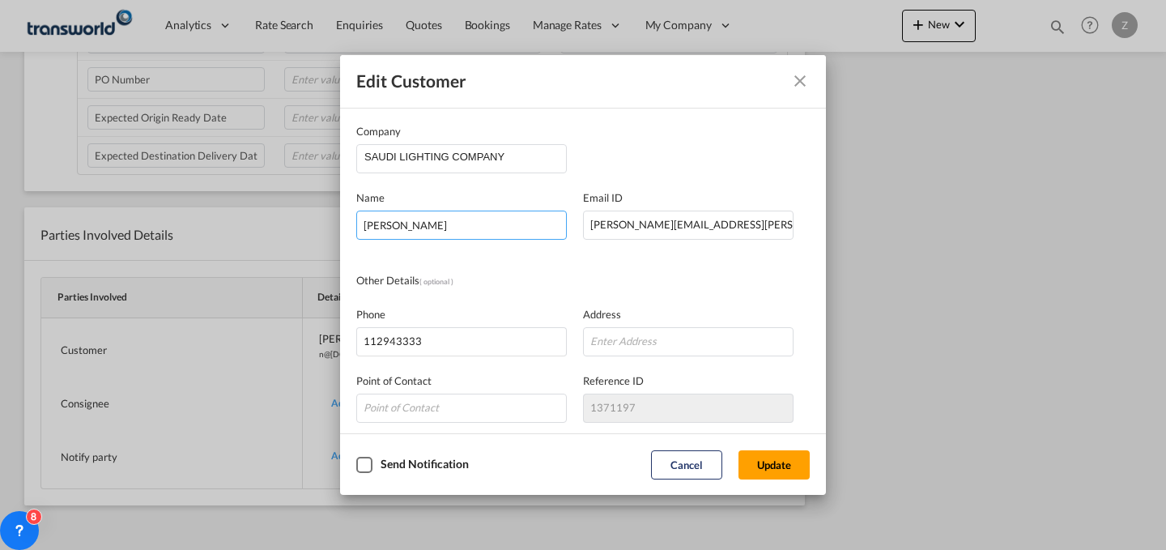
drag, startPoint x: 494, startPoint y: 227, endPoint x: 265, endPoint y: 244, distance: 228.9
click at [265, 244] on div "Edit Customer Company SAUDI LIGHTING COMPANY Name [PERSON_NAME] Email ID [PERSO…" at bounding box center [583, 275] width 1166 height 550
type input "[PERSON_NAME]"
click at [781, 468] on button "Update" at bounding box center [773, 464] width 71 height 29
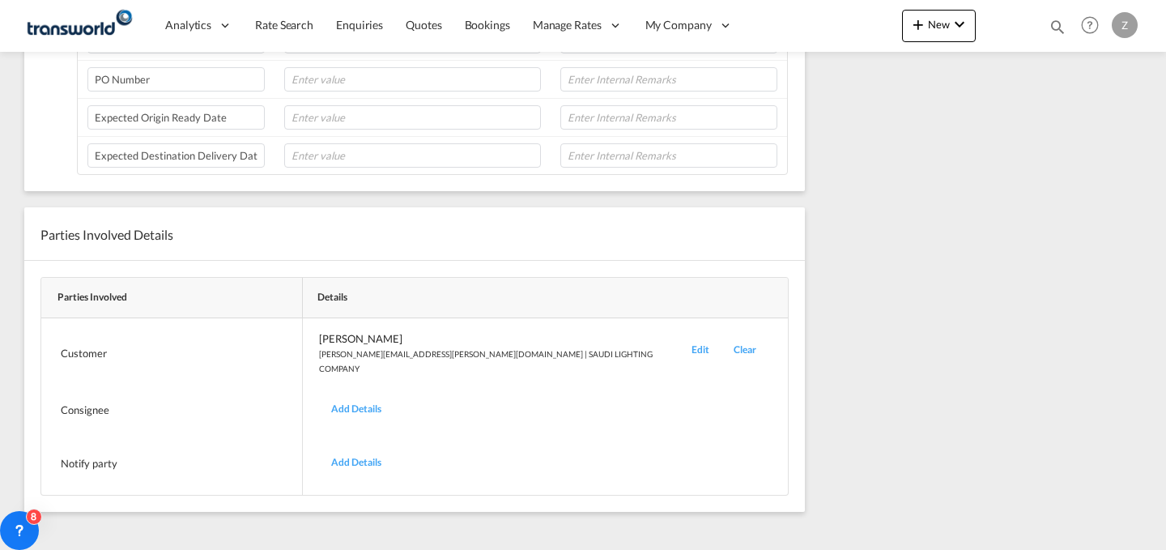
scroll to position [0, 0]
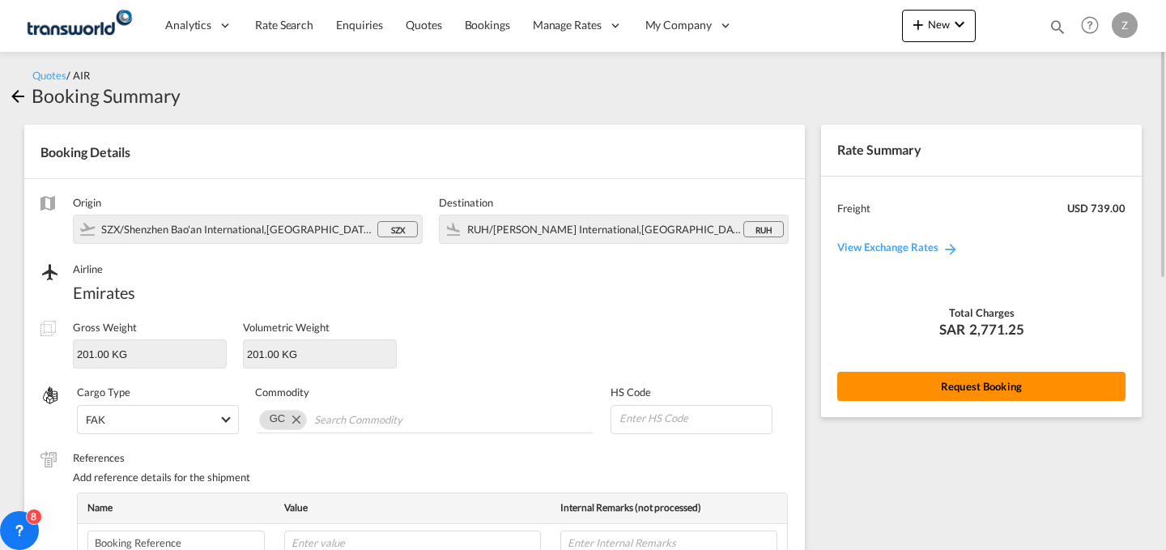
click at [910, 380] on button "Request Booking" at bounding box center [981, 386] width 288 height 29
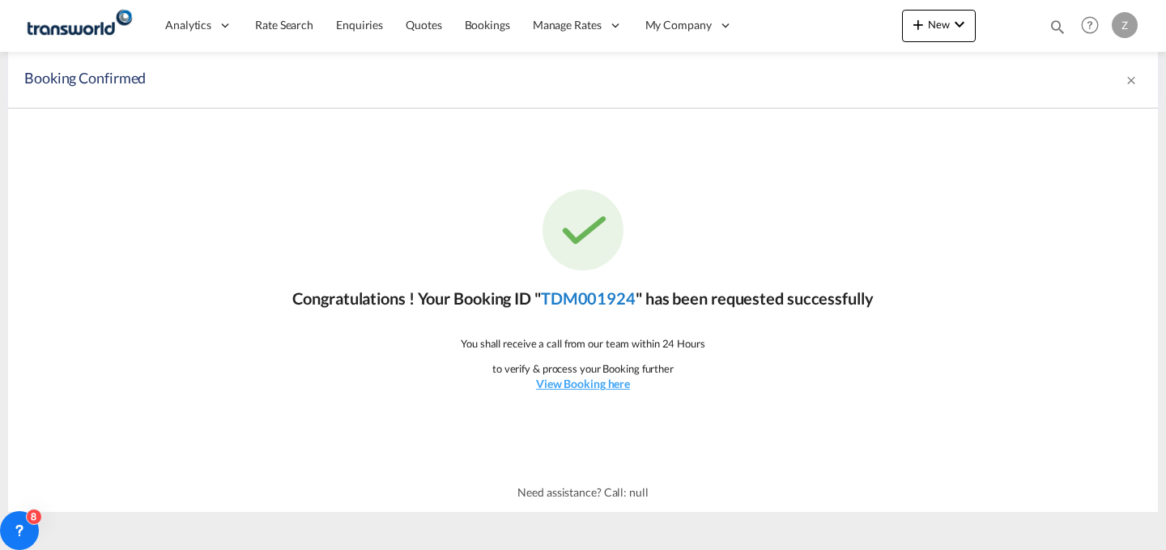
click at [605, 300] on link "TDM001924" at bounding box center [588, 297] width 95 height 19
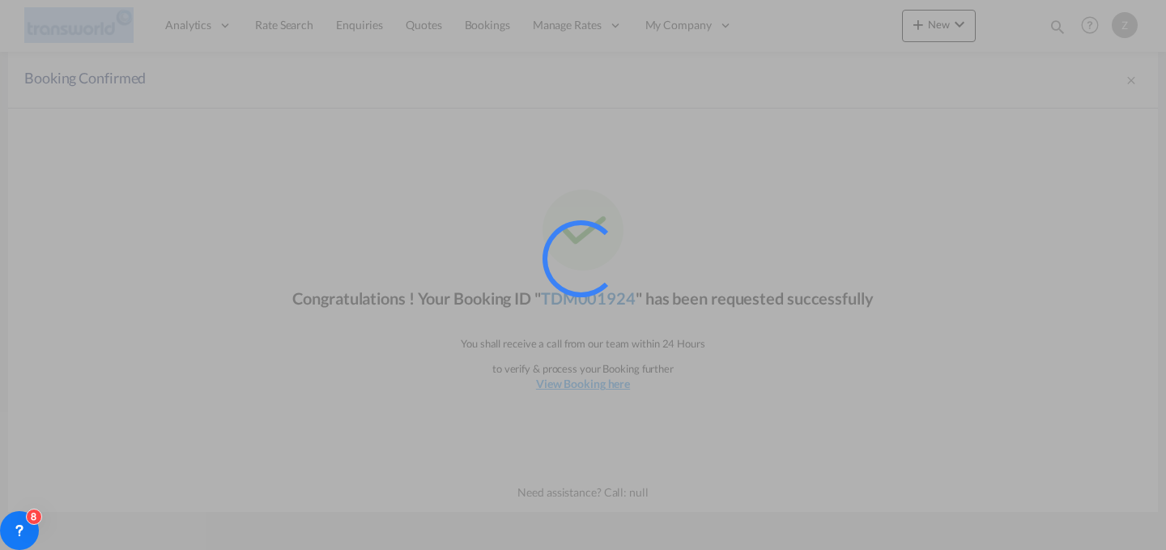
click at [605, 300] on div at bounding box center [602, 280] width 121 height 121
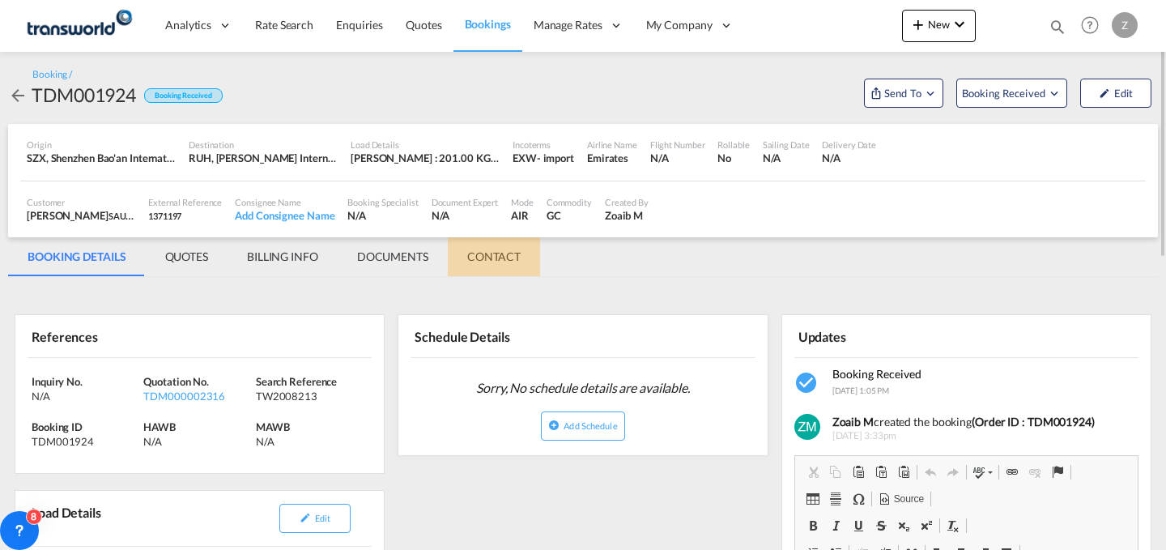
click at [503, 263] on md-tab-item "CONTACT" at bounding box center [494, 256] width 92 height 39
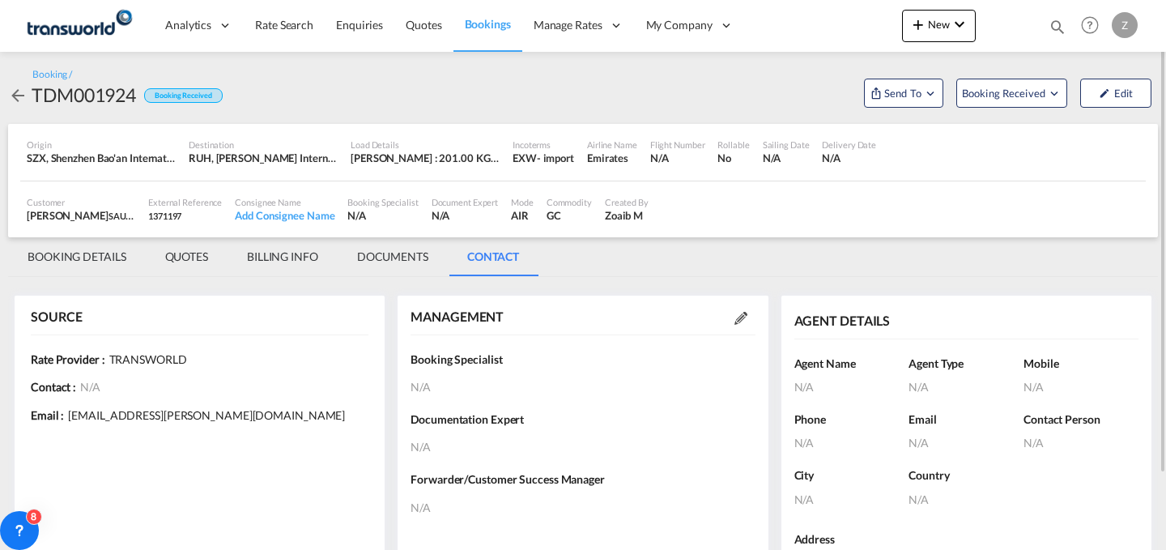
click at [737, 314] on md-icon at bounding box center [740, 318] width 13 height 13
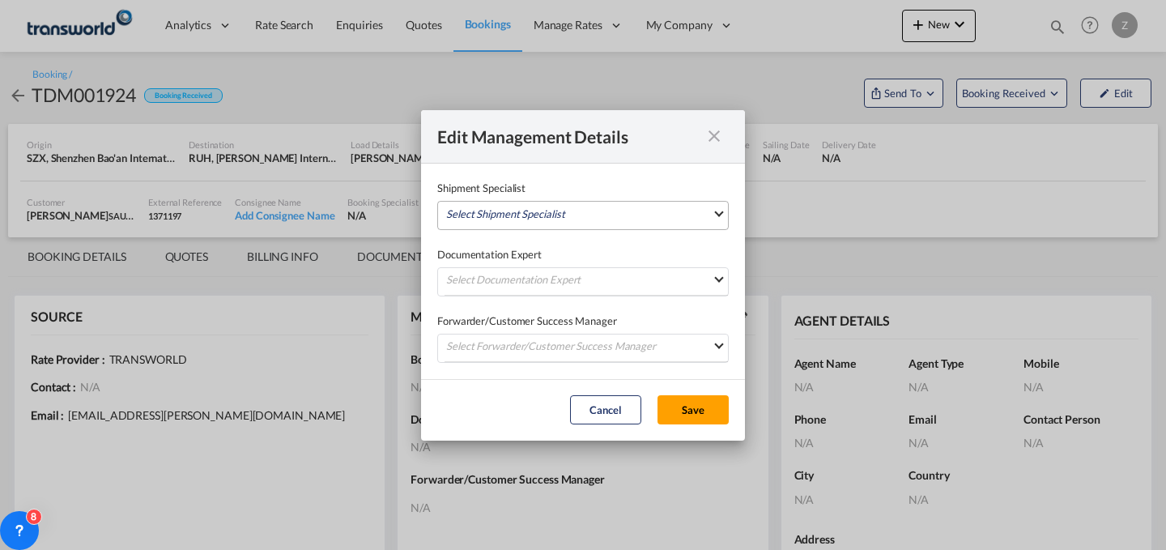
click at [622, 213] on md-select "Select Shipment Specialist [PERSON_NAME] W [PERSON_NAME][EMAIL_ADDRESS][PERSON_…" at bounding box center [582, 215] width 291 height 29
type md-option "[object Object]"
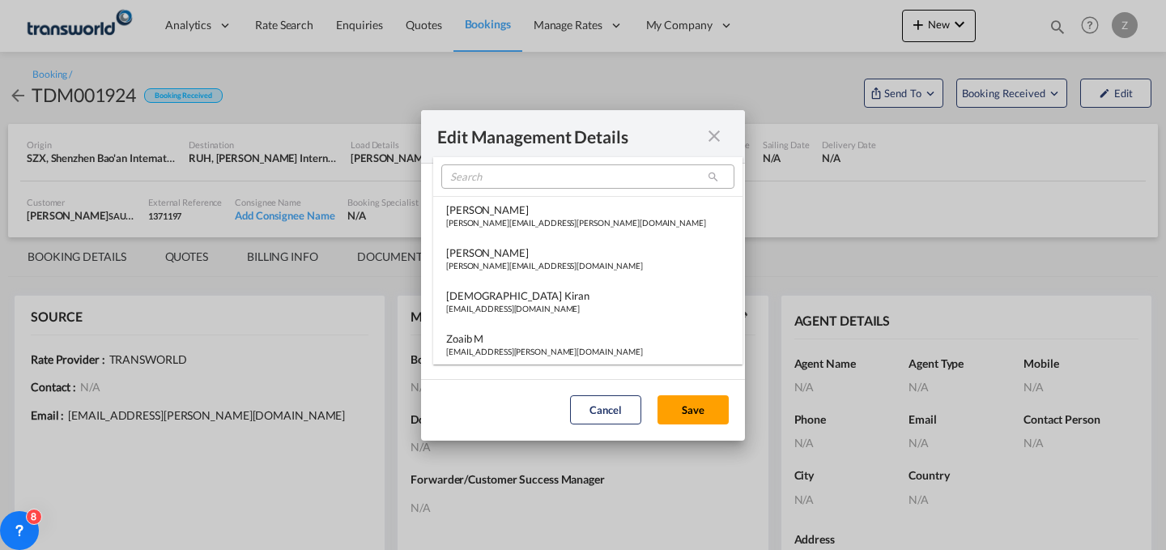
type md-option "[object Object]"
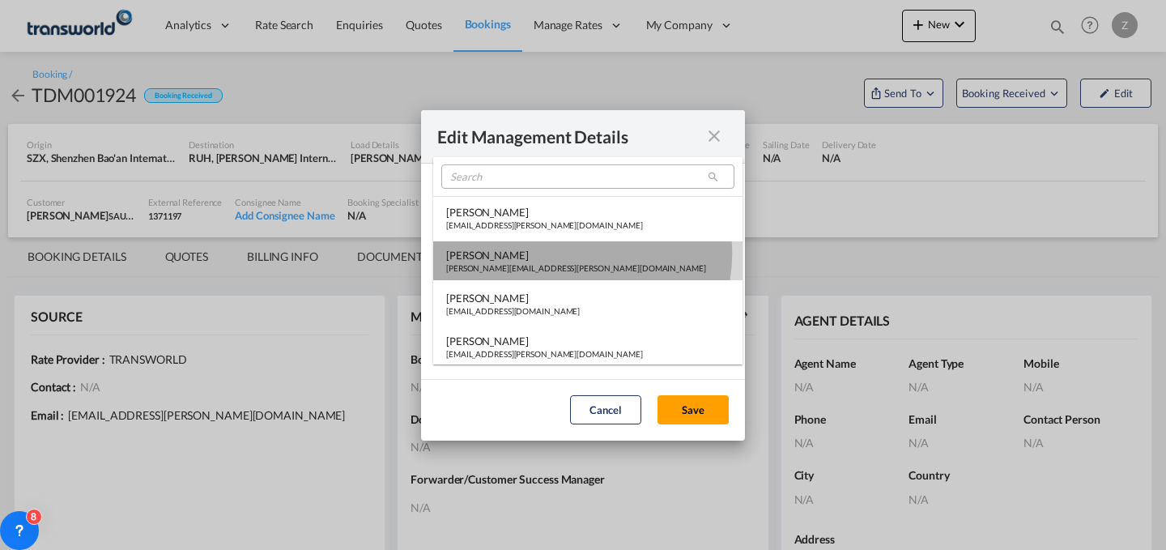
click at [569, 253] on div "[PERSON_NAME]" at bounding box center [576, 255] width 260 height 15
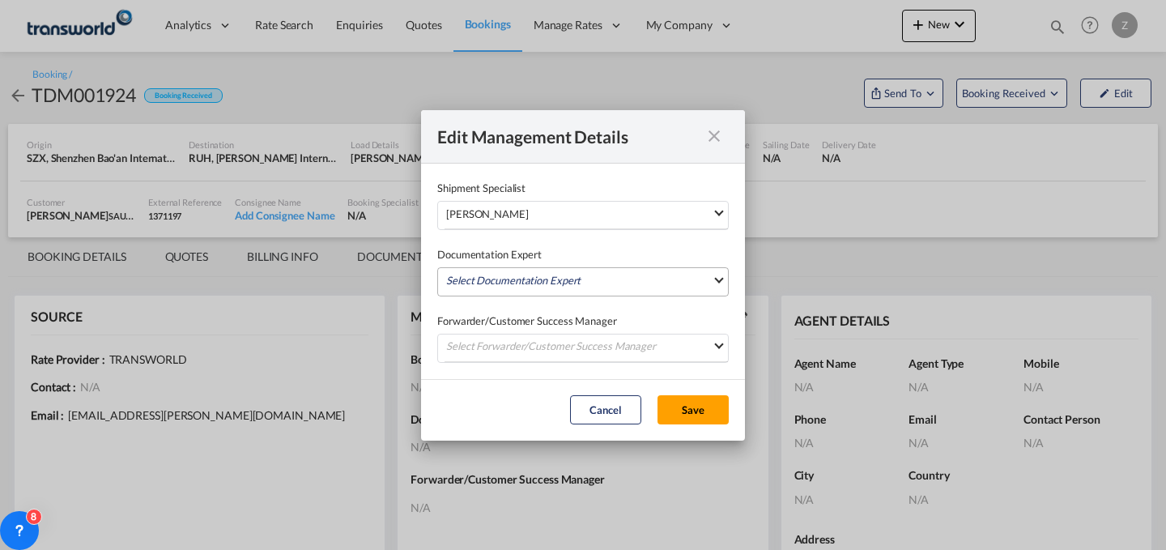
click at [533, 279] on md-select "Select Documentation Expert [PERSON_NAME] W [PERSON_NAME][EMAIL_ADDRESS][PERSON…" at bounding box center [582, 281] width 291 height 29
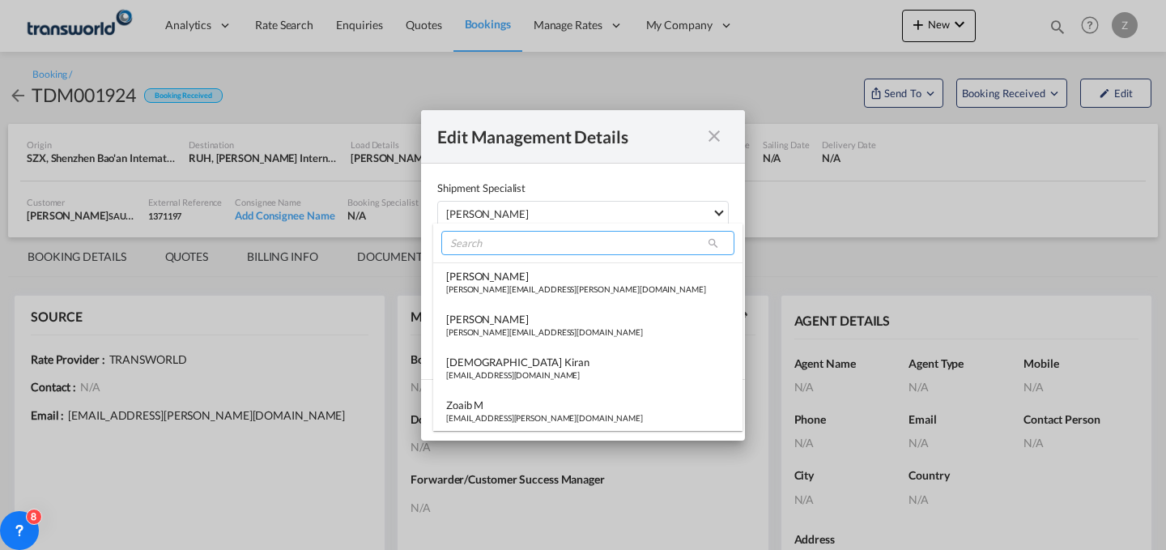
click at [556, 248] on input "search" at bounding box center [587, 243] width 293 height 24
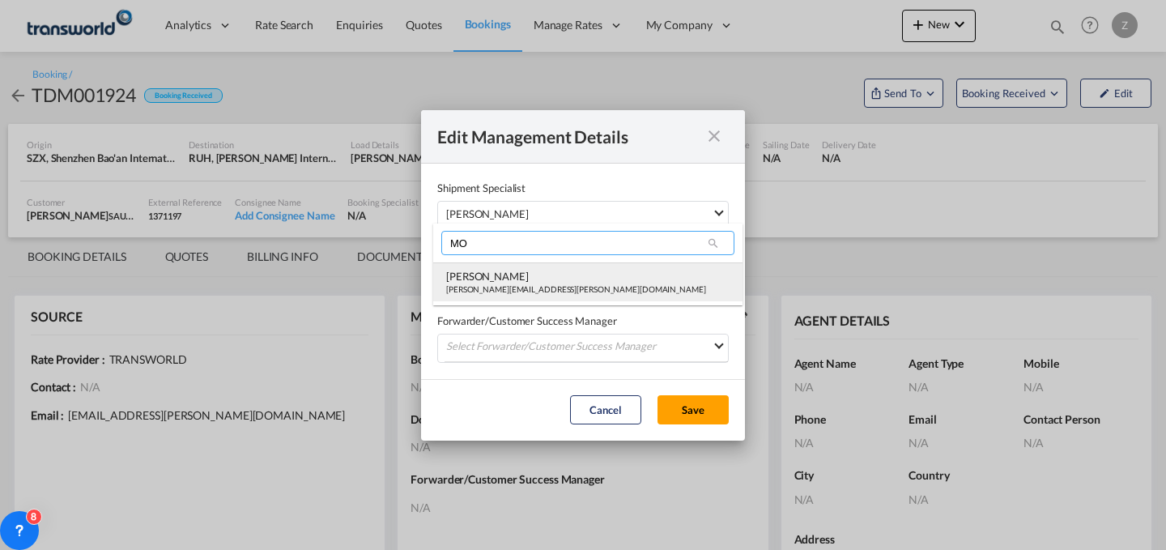
type input "MO"
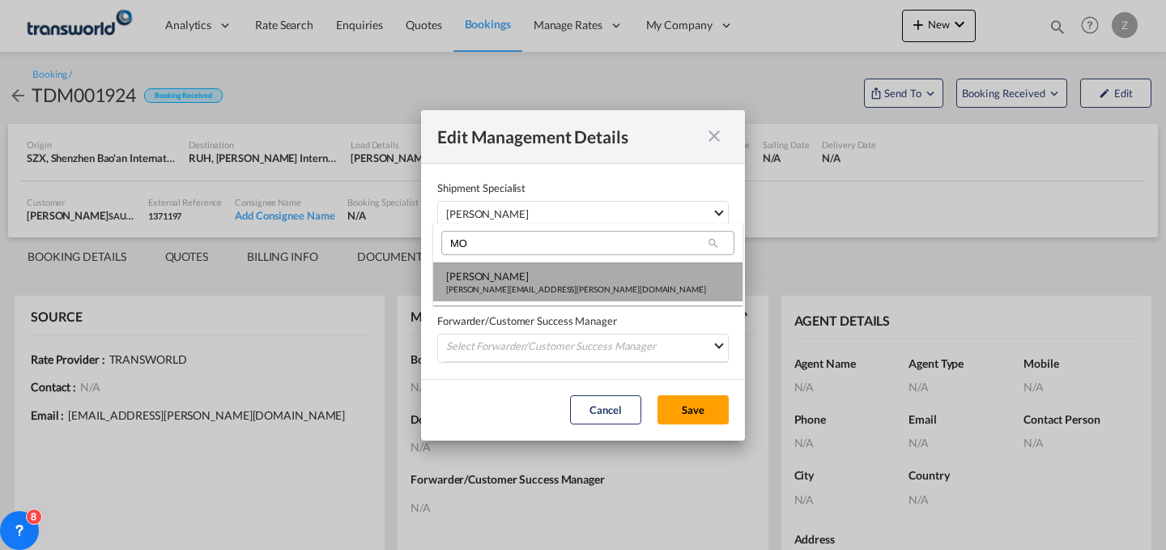
click at [518, 285] on div "[PERSON_NAME][EMAIL_ADDRESS][PERSON_NAME][DOMAIN_NAME]" at bounding box center [576, 288] width 260 height 11
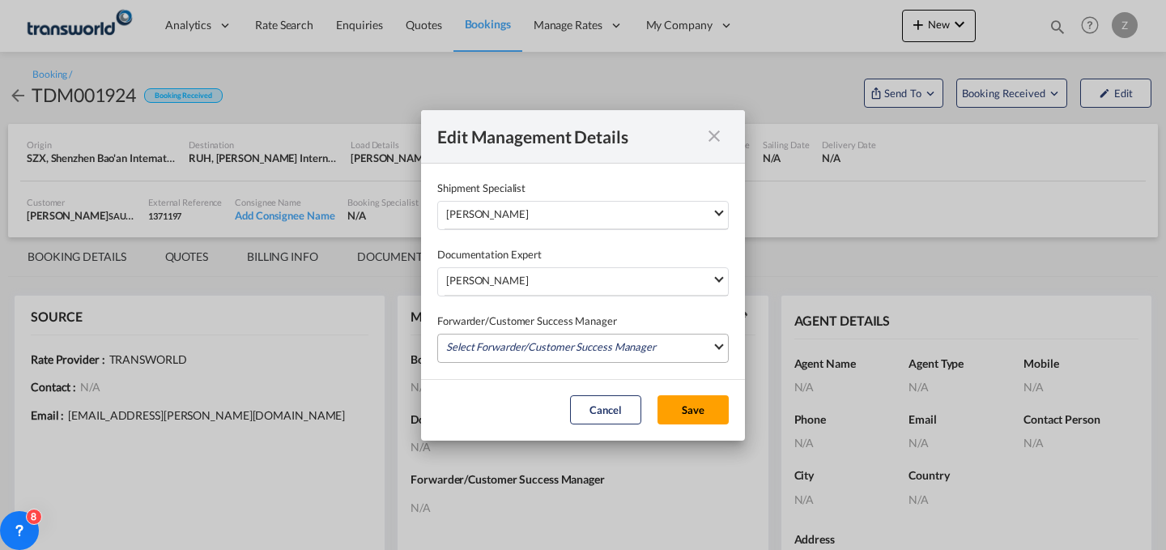
click at [516, 342] on md-select "Select Forwarder/Customer Success Manager [PERSON_NAME] [PERSON_NAME][EMAIL_ADD…" at bounding box center [582, 347] width 291 height 29
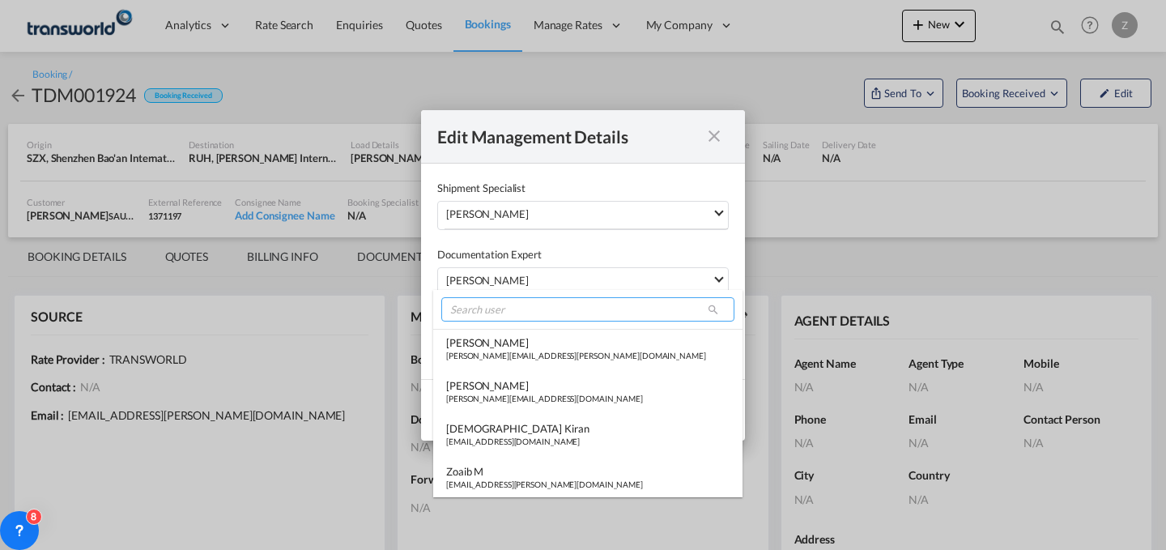
click at [551, 315] on input "search" at bounding box center [587, 309] width 293 height 24
type input "X"
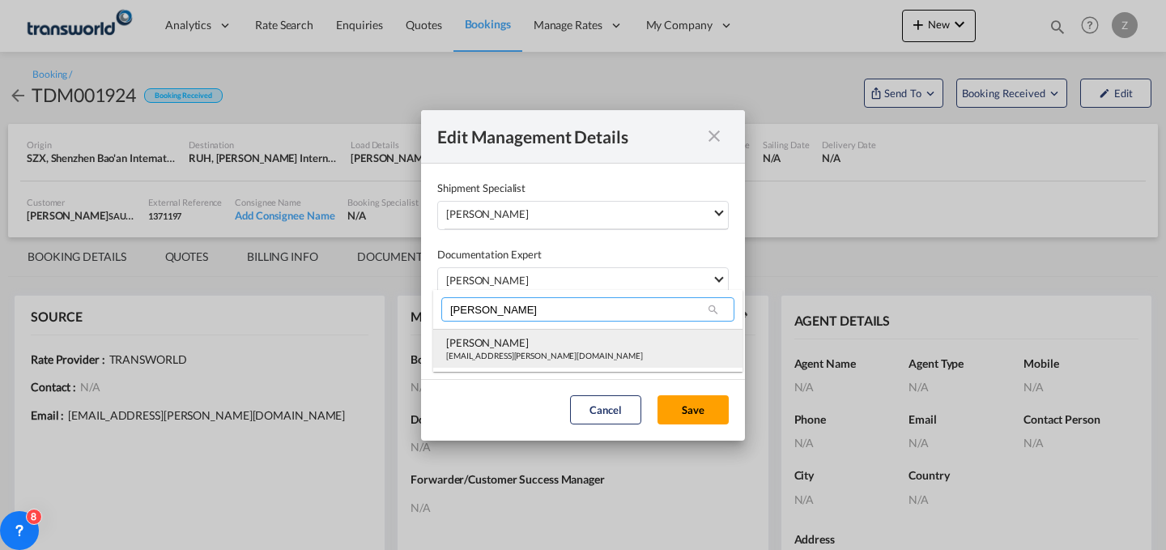
type input "[PERSON_NAME]"
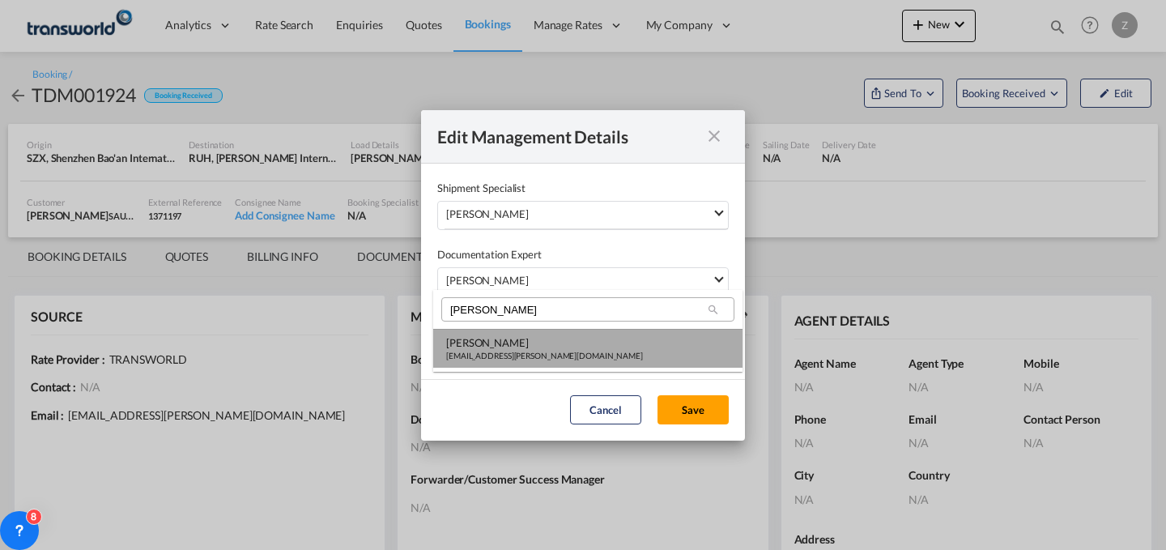
click at [535, 342] on div "[PERSON_NAME]" at bounding box center [544, 342] width 197 height 15
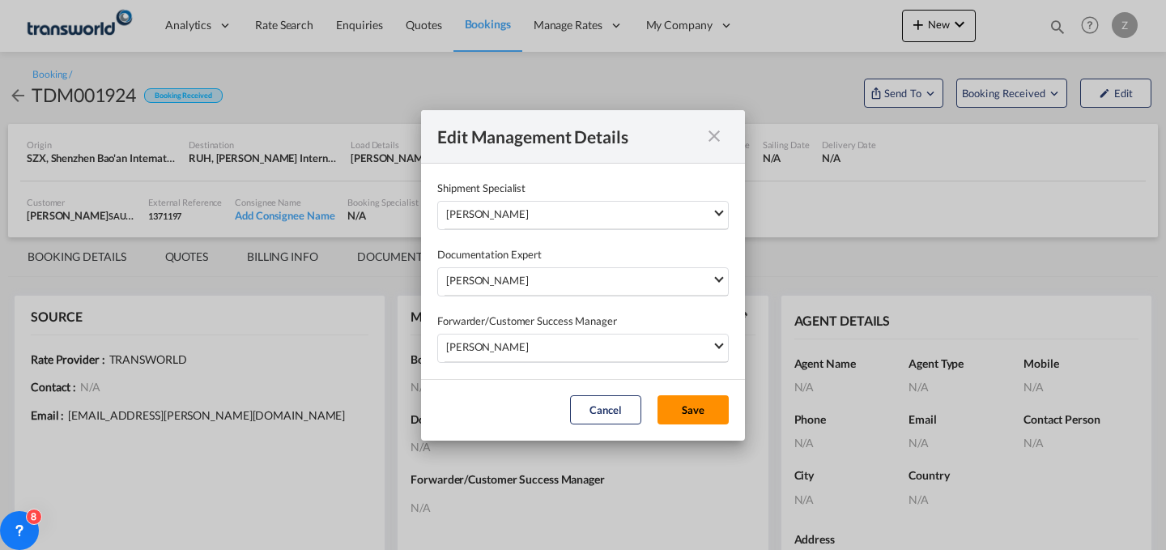
click at [694, 409] on button "Save" at bounding box center [692, 409] width 71 height 29
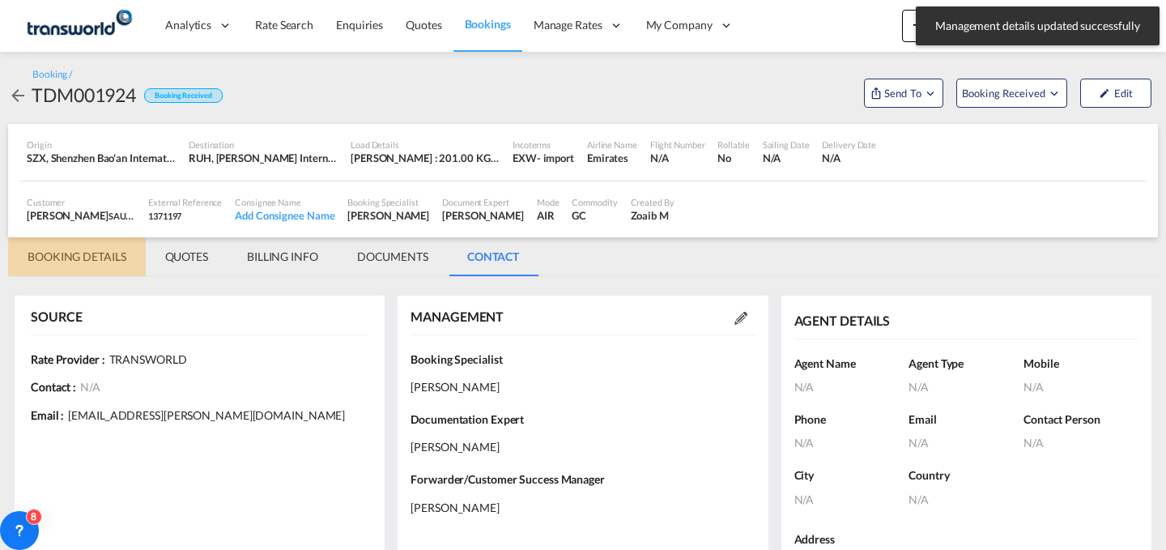
click at [78, 254] on md-tab-item "BOOKING DETAILS" at bounding box center [77, 256] width 138 height 39
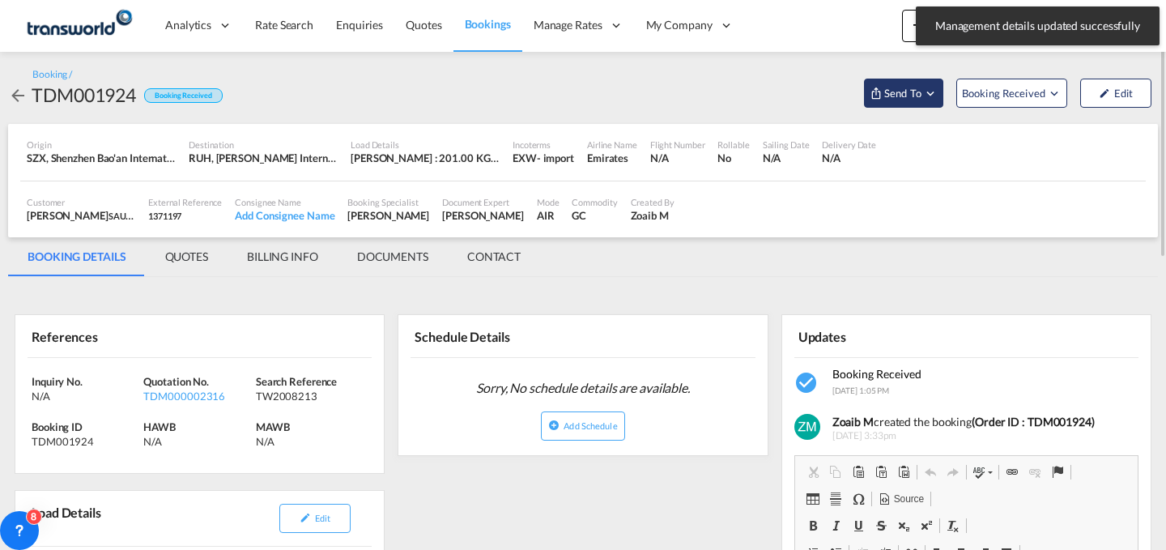
click at [897, 91] on span "Send To" at bounding box center [902, 93] width 40 height 16
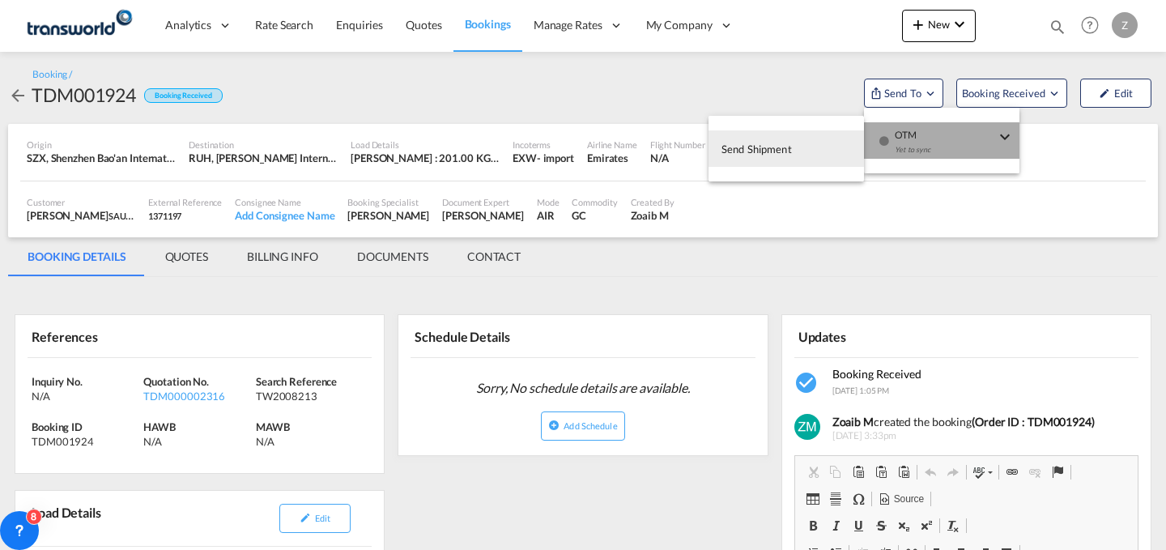
click at [910, 142] on div "Yet to sync" at bounding box center [944, 154] width 100 height 34
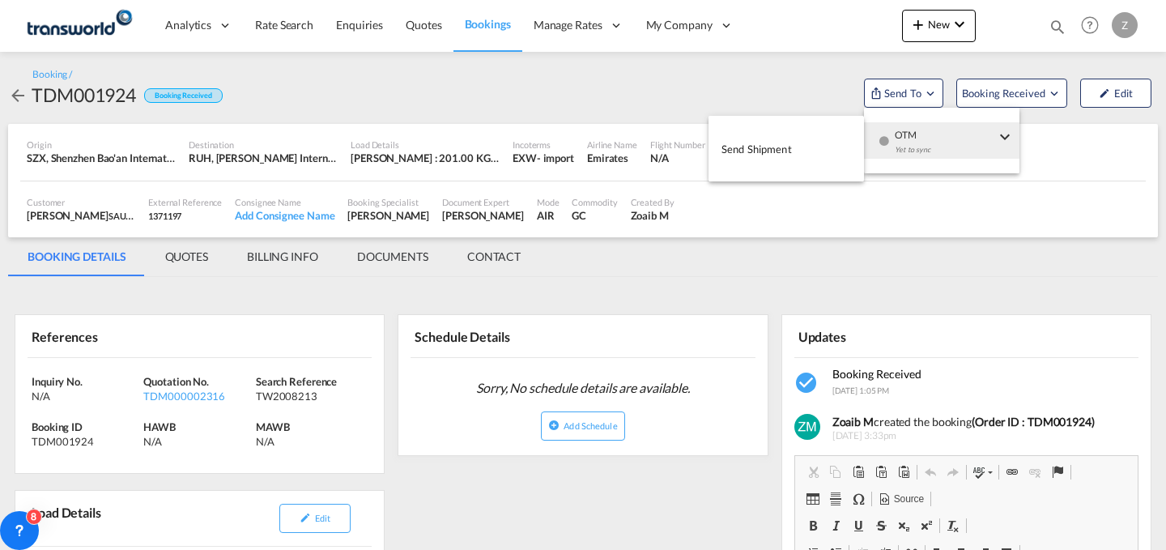
click at [799, 148] on button "Send Shipment" at bounding box center [785, 148] width 155 height 36
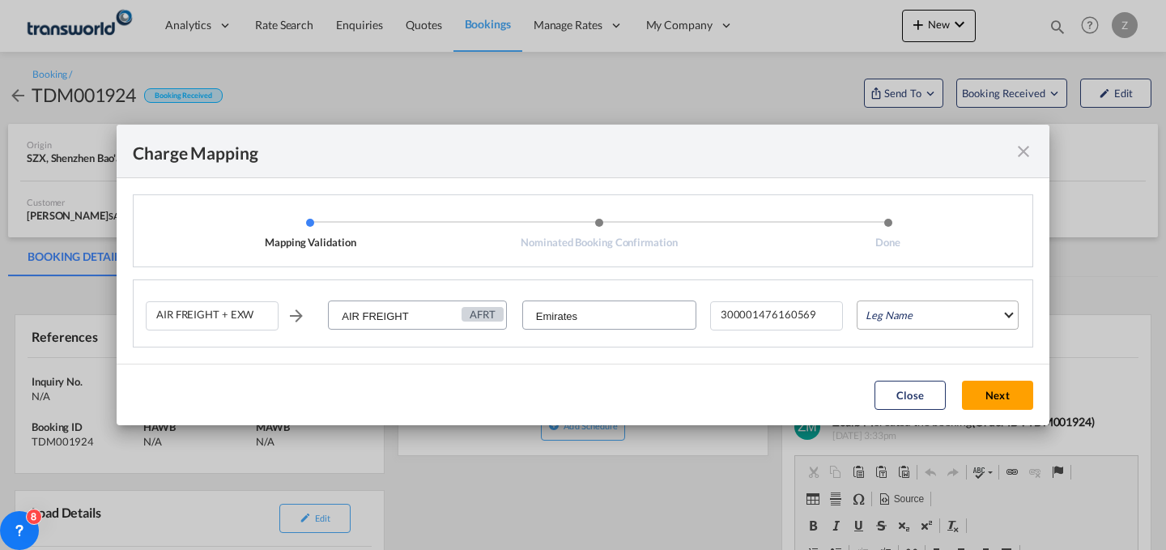
click at [935, 321] on md-select "Leg Name HANDLING ORIGIN HANDLING DESTINATION OTHERS TL PICK UP CUSTOMS ORIGIN …" at bounding box center [937, 314] width 162 height 29
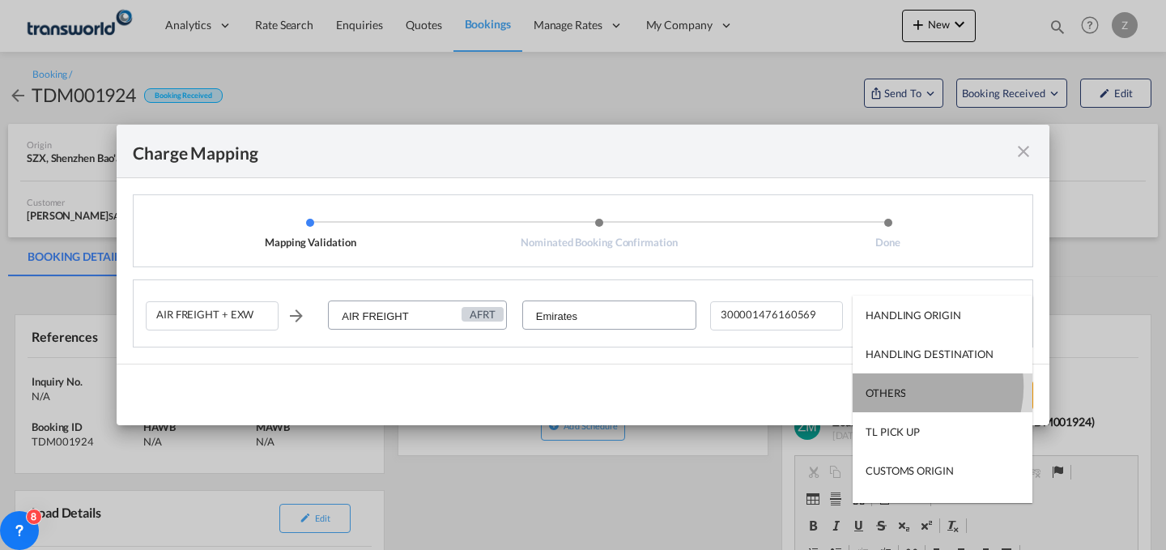
click at [911, 385] on md-option "OTHERS" at bounding box center [942, 392] width 180 height 39
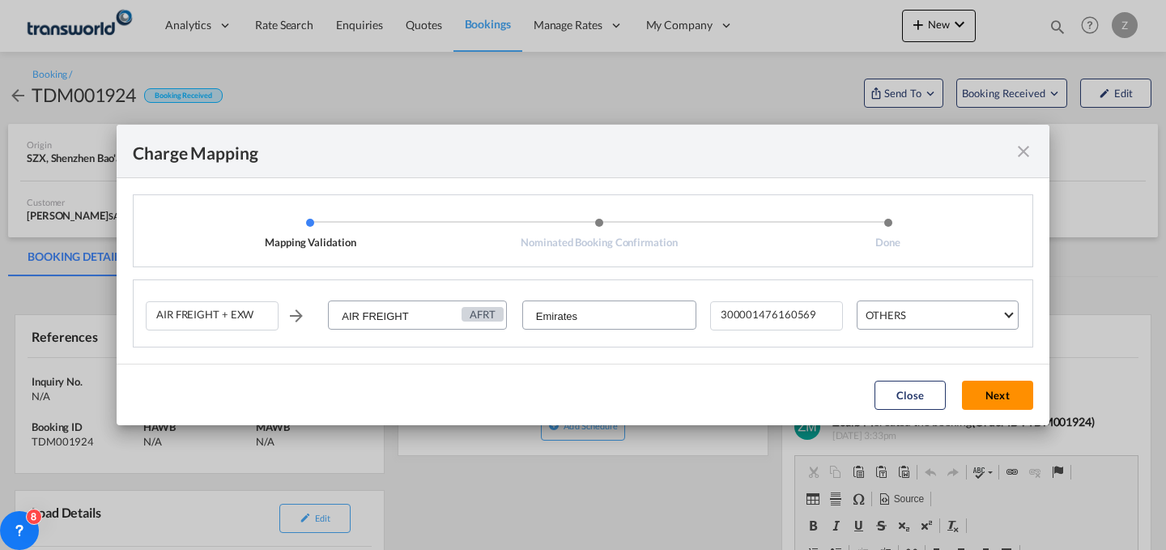
click at [987, 388] on button "Next" at bounding box center [997, 394] width 71 height 29
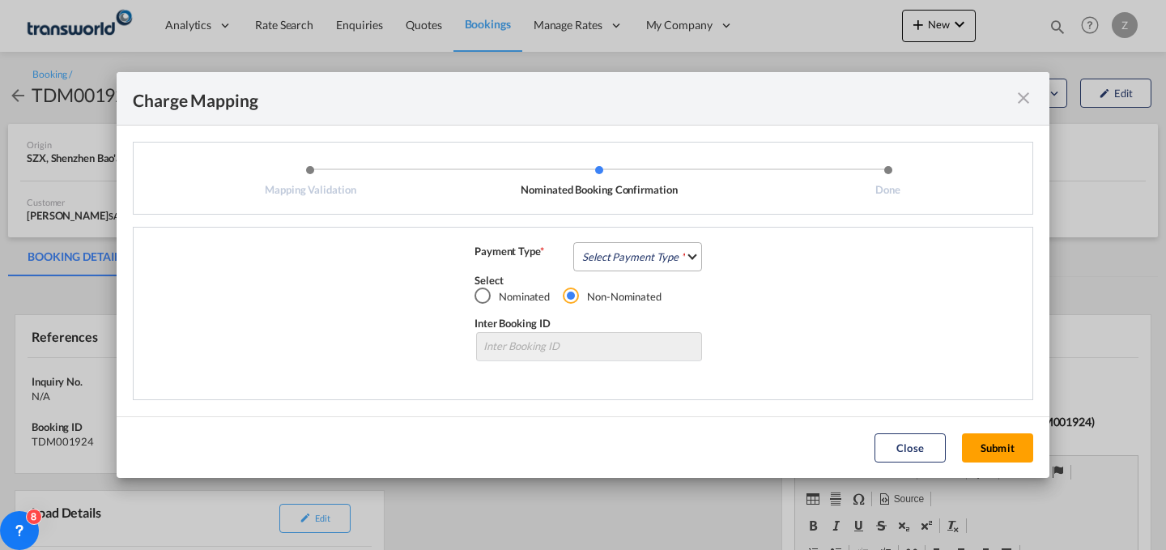
click at [652, 264] on md-select "Select Payment Type COLLECT PREPAID" at bounding box center [637, 256] width 129 height 29
click at [669, 251] on md-option "COLLECT" at bounding box center [642, 255] width 143 height 39
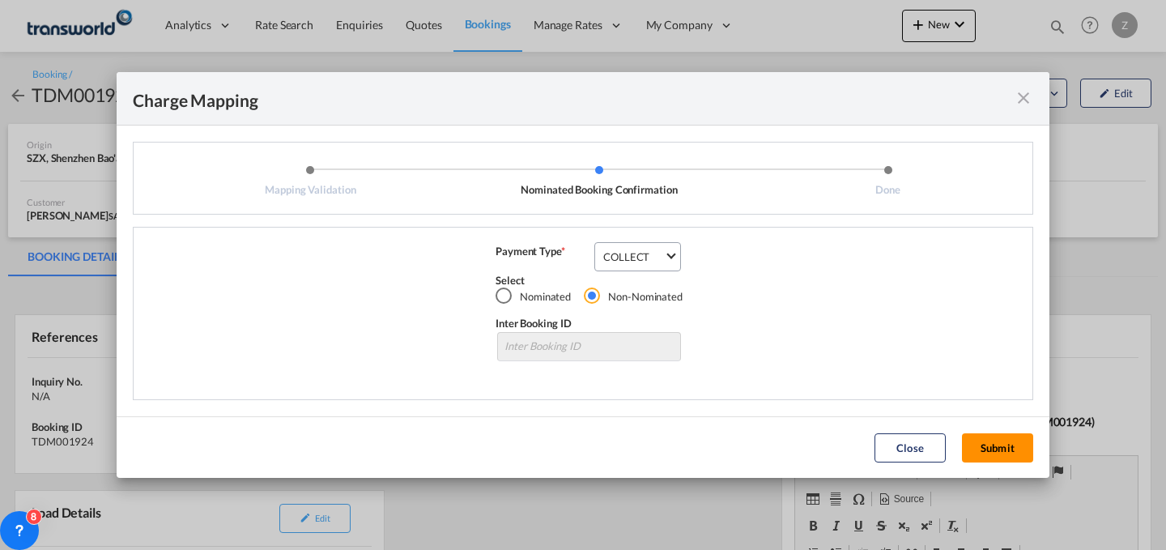
click at [990, 442] on button "Submit" at bounding box center [997, 447] width 71 height 29
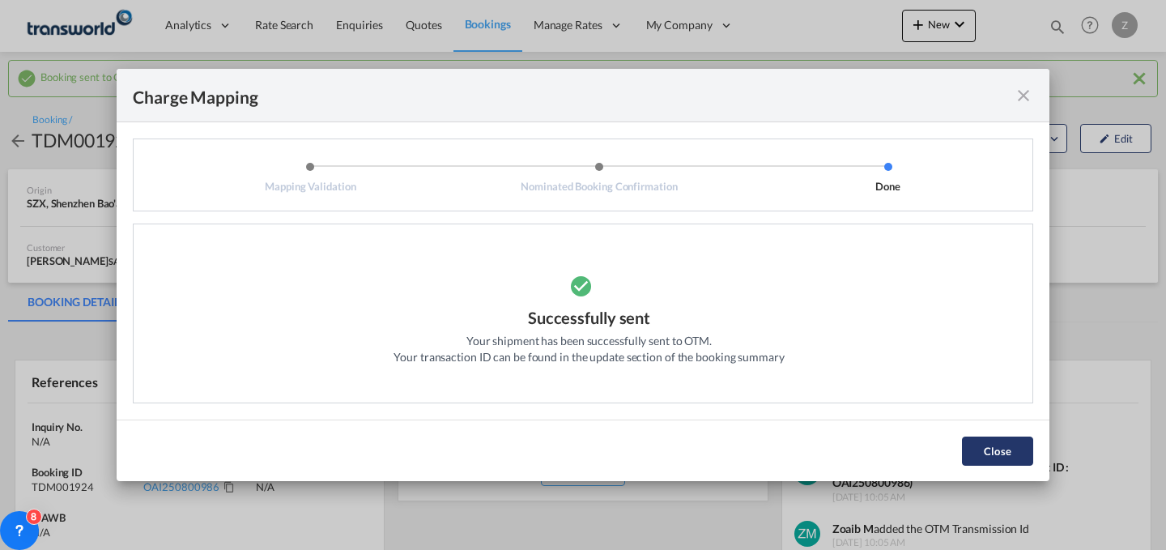
click at [975, 448] on button "Close" at bounding box center [997, 450] width 71 height 29
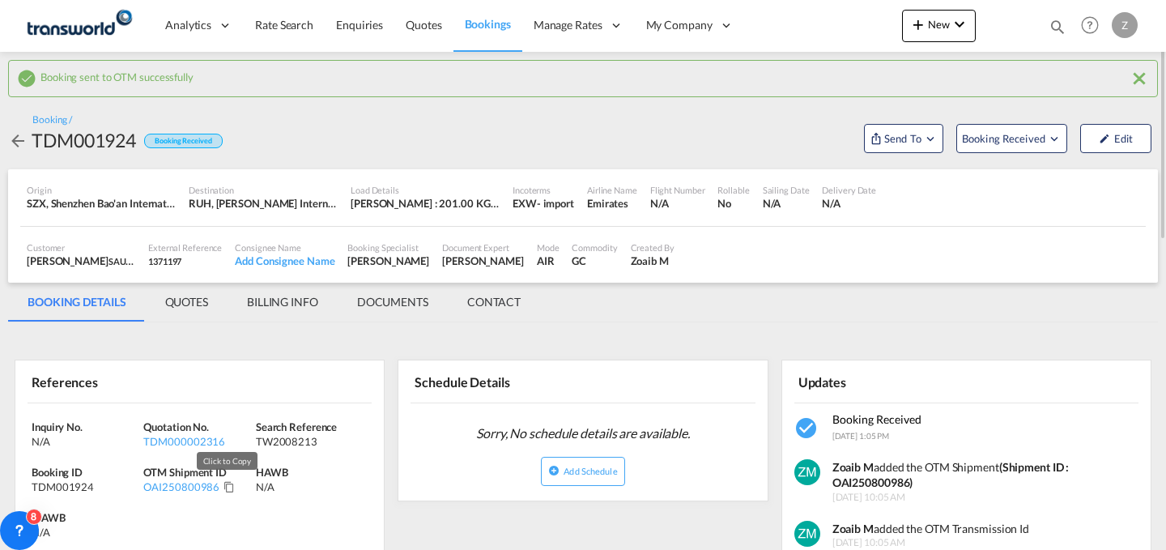
click at [224, 489] on md-icon "Click to Copy" at bounding box center [228, 486] width 11 height 11
